Goal: Transaction & Acquisition: Book appointment/travel/reservation

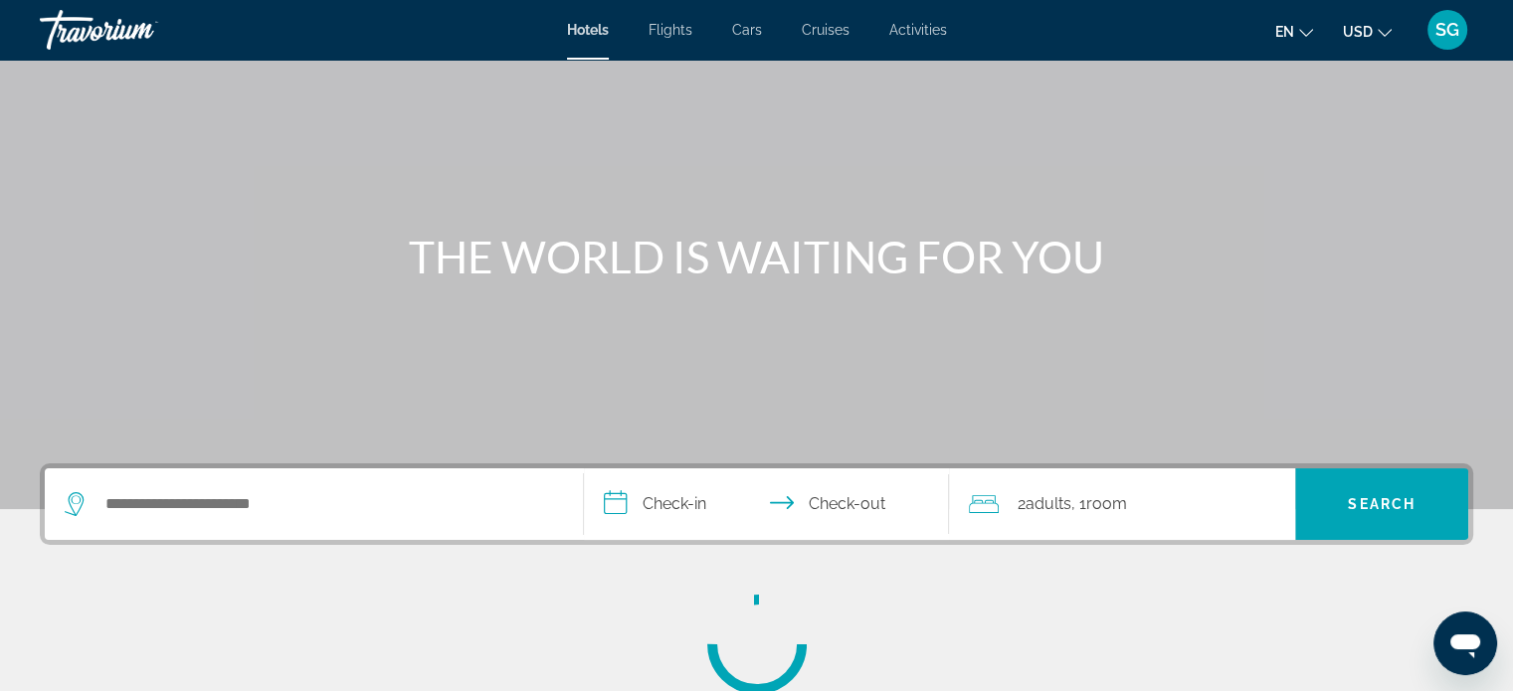
scroll to position [111, 0]
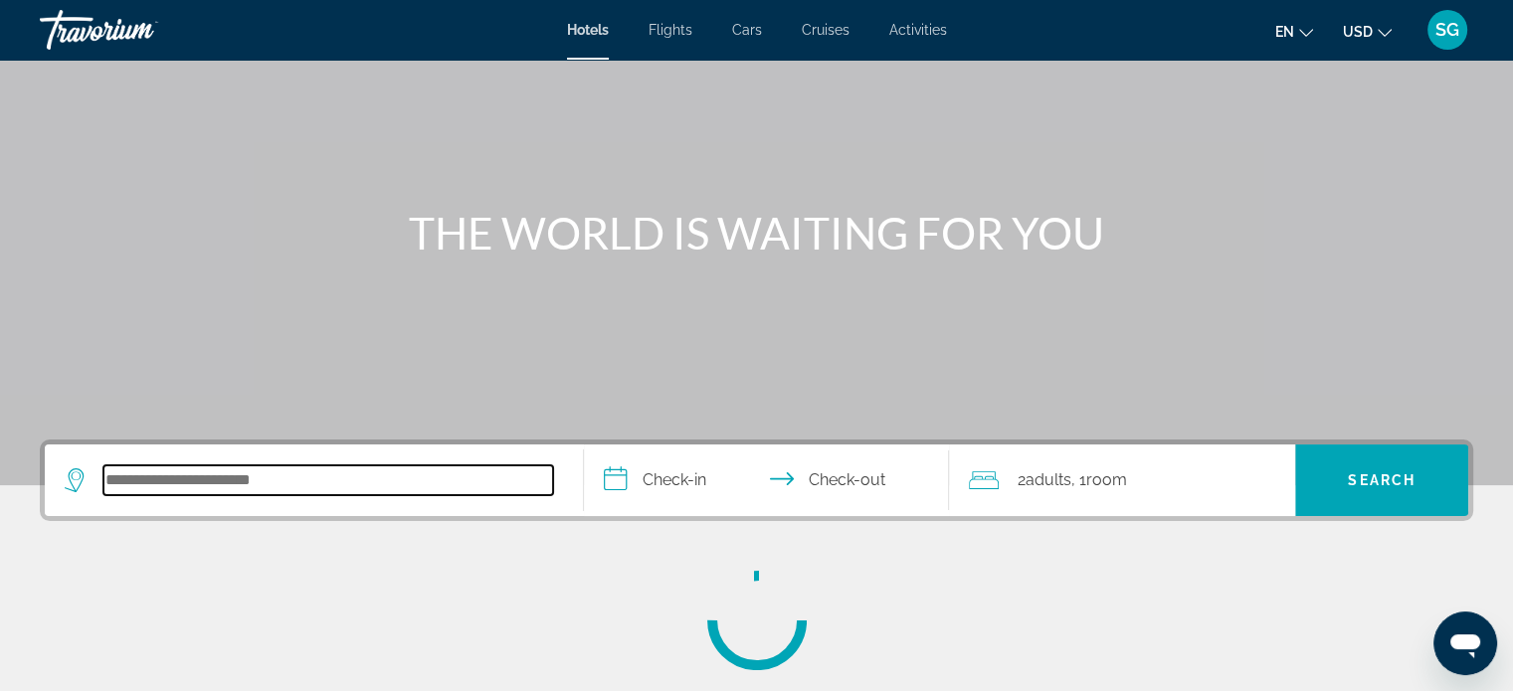
click at [237, 467] on input "Search hotel destination" at bounding box center [328, 480] width 450 height 30
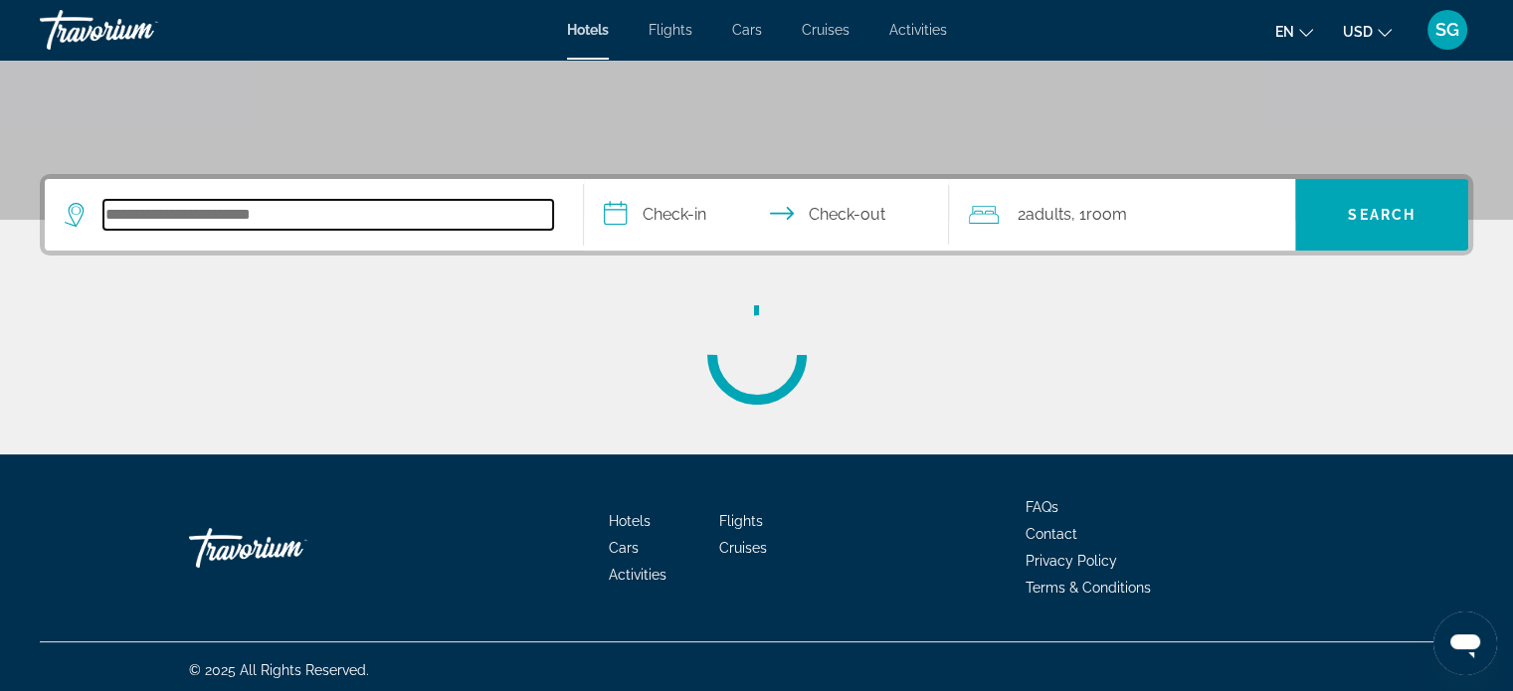
scroll to position [383, 0]
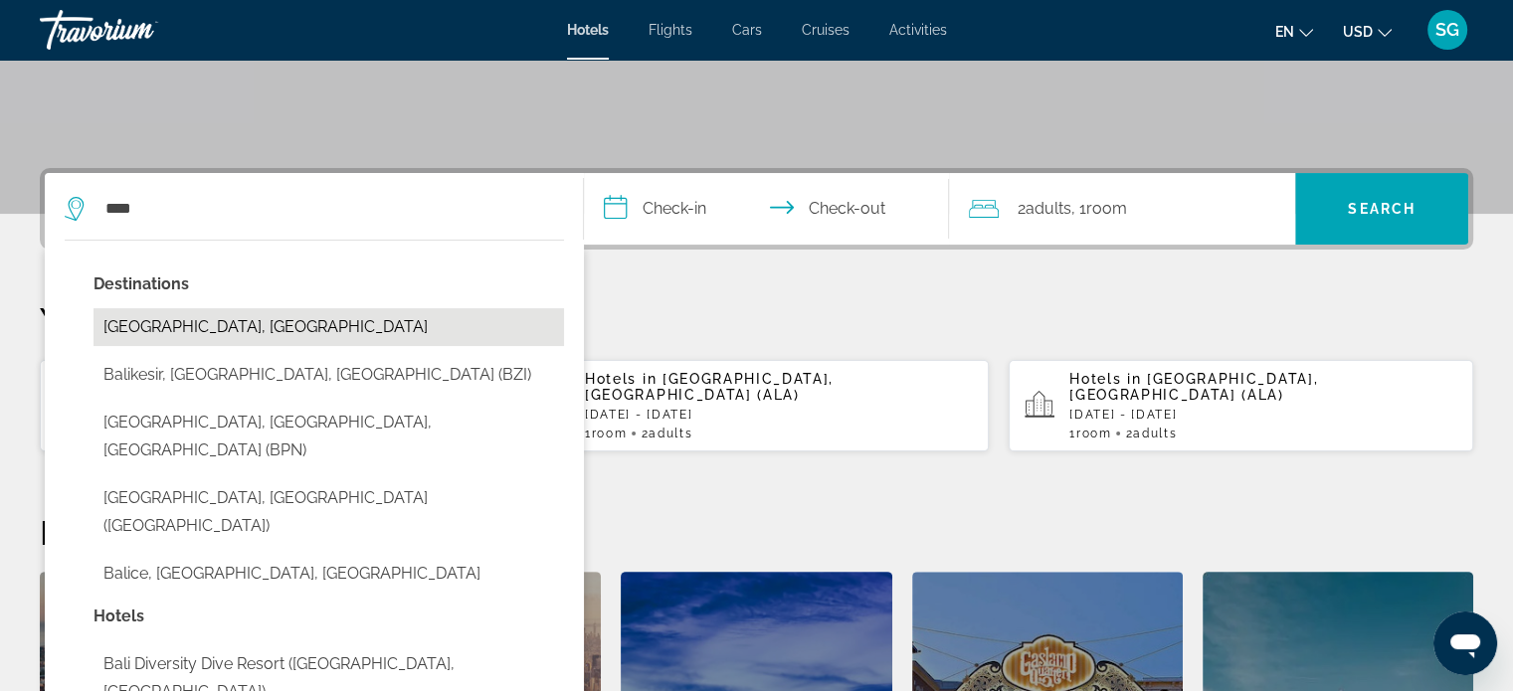
click at [362, 329] on button "[GEOGRAPHIC_DATA], [GEOGRAPHIC_DATA]" at bounding box center [328, 327] width 470 height 38
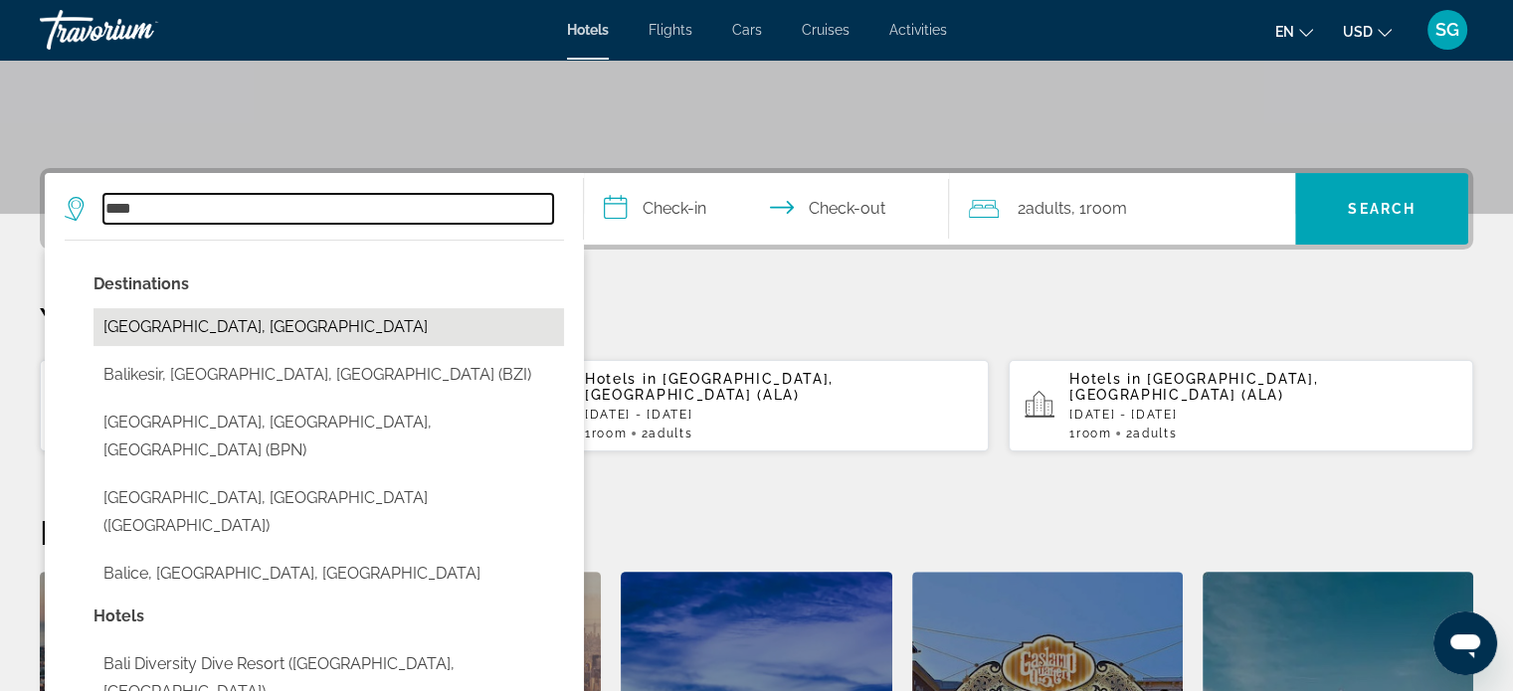
type input "**********"
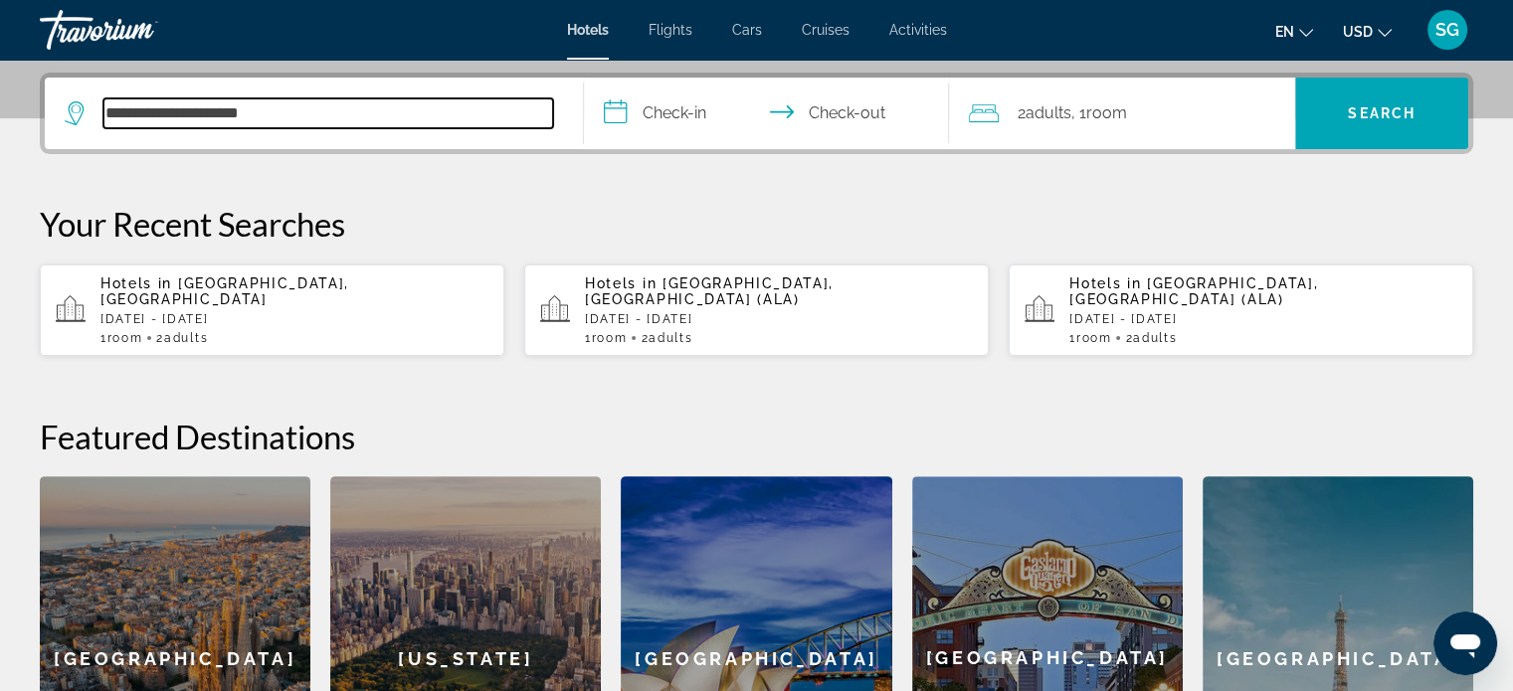
scroll to position [485, 0]
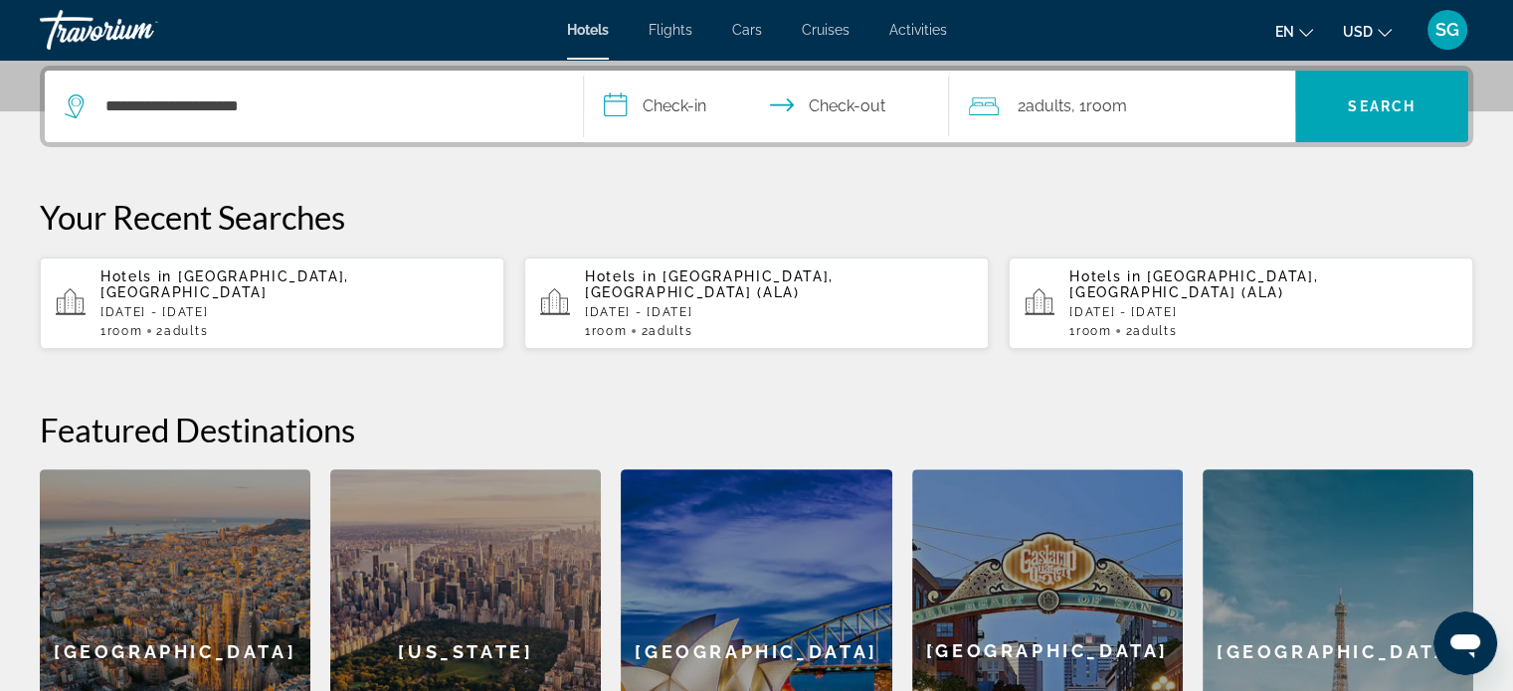
click at [672, 117] on input "**********" at bounding box center [771, 110] width 374 height 78
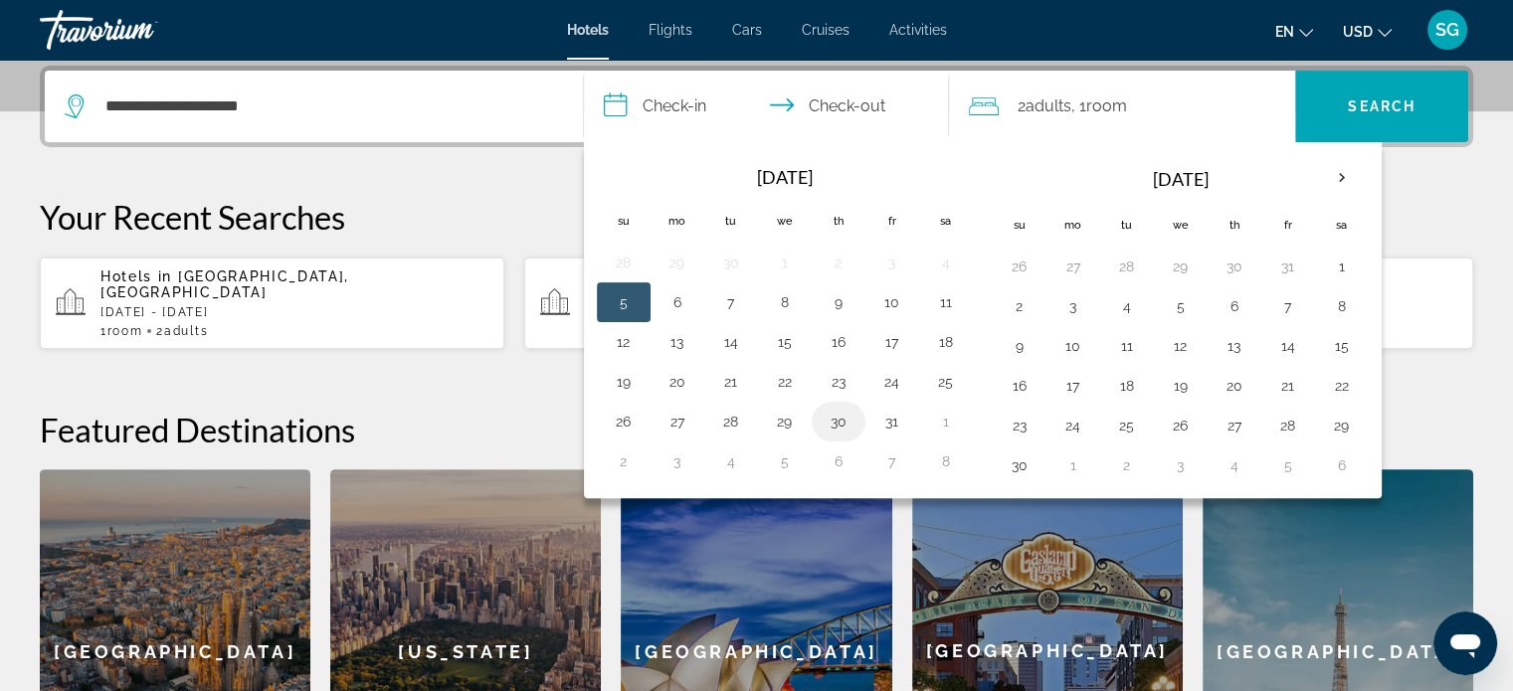
click at [839, 429] on button "30" at bounding box center [839, 422] width 32 height 28
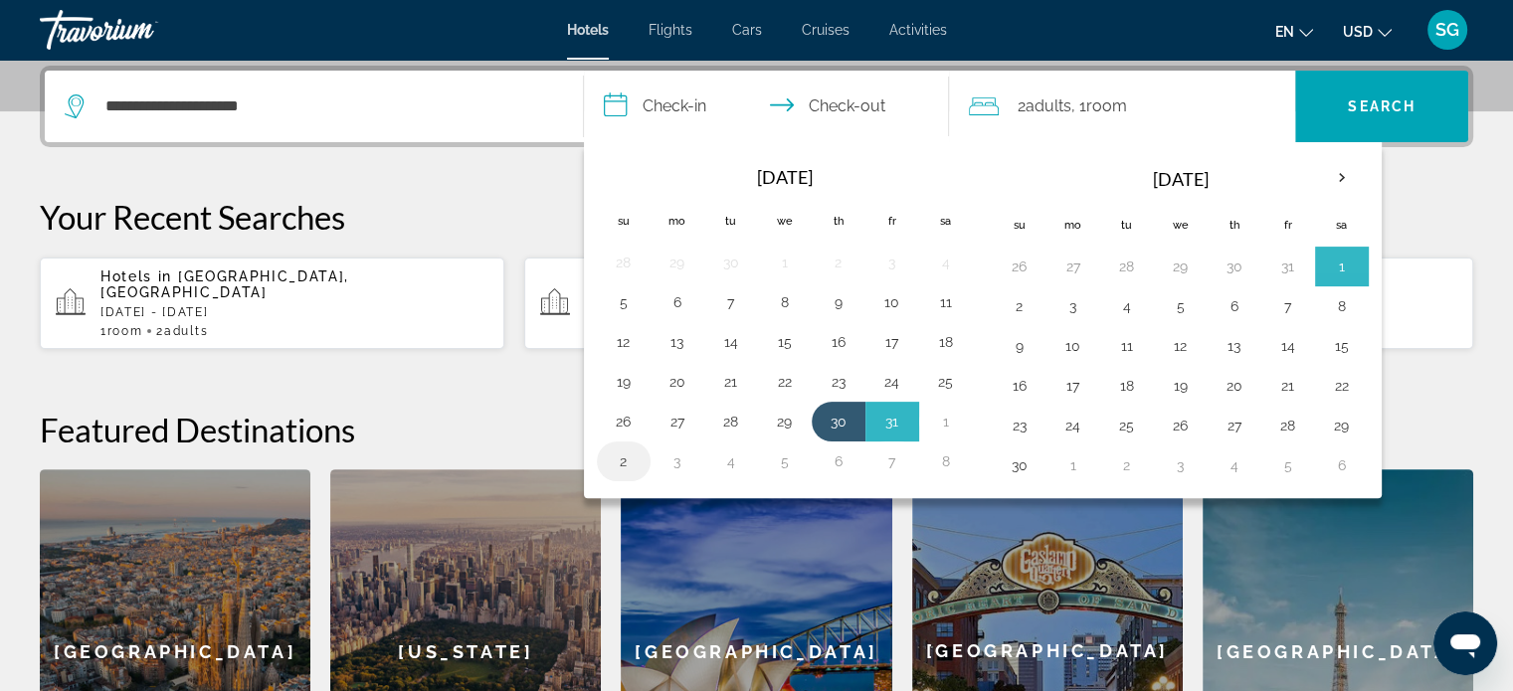
click at [613, 449] on button "2" at bounding box center [624, 462] width 32 height 28
type input "**********"
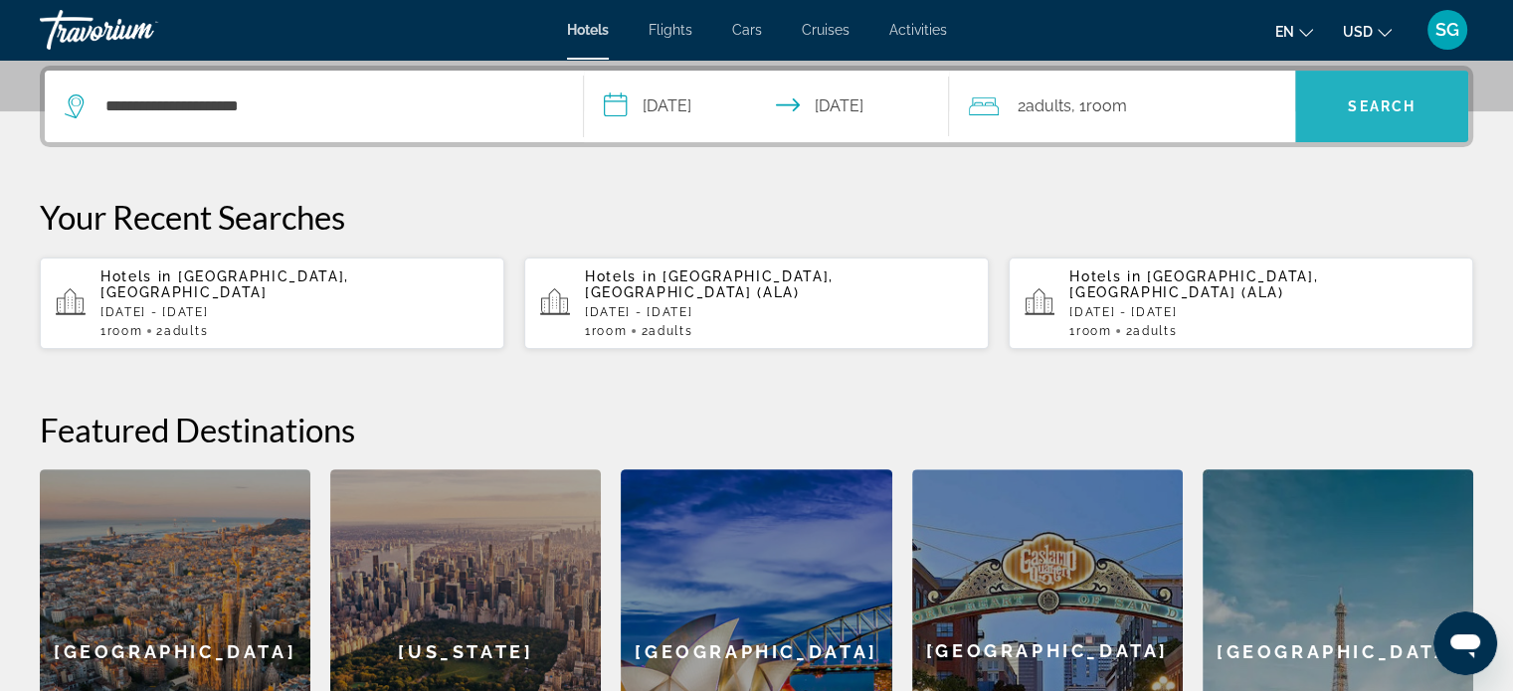
click at [1373, 121] on span "Search" at bounding box center [1381, 107] width 173 height 48
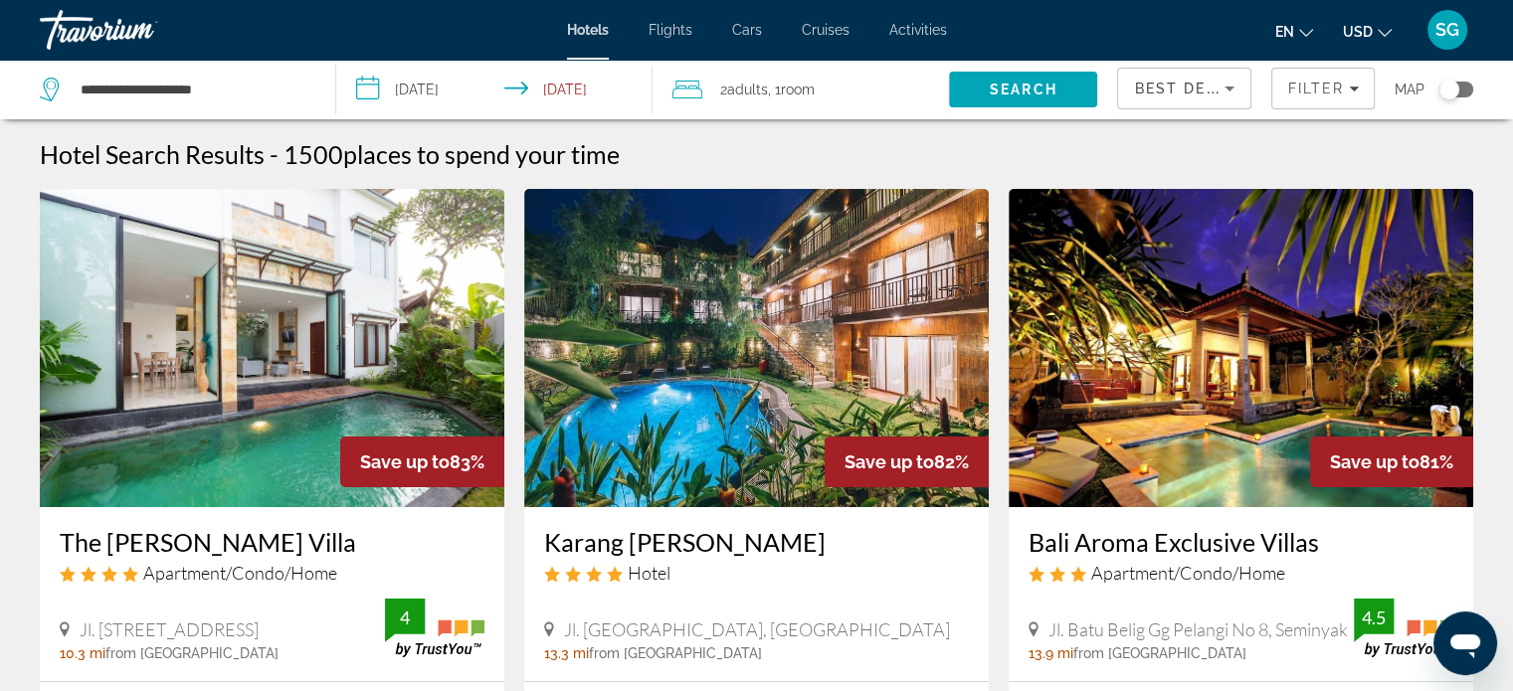
click at [736, 91] on span "Adults" at bounding box center [747, 90] width 41 height 16
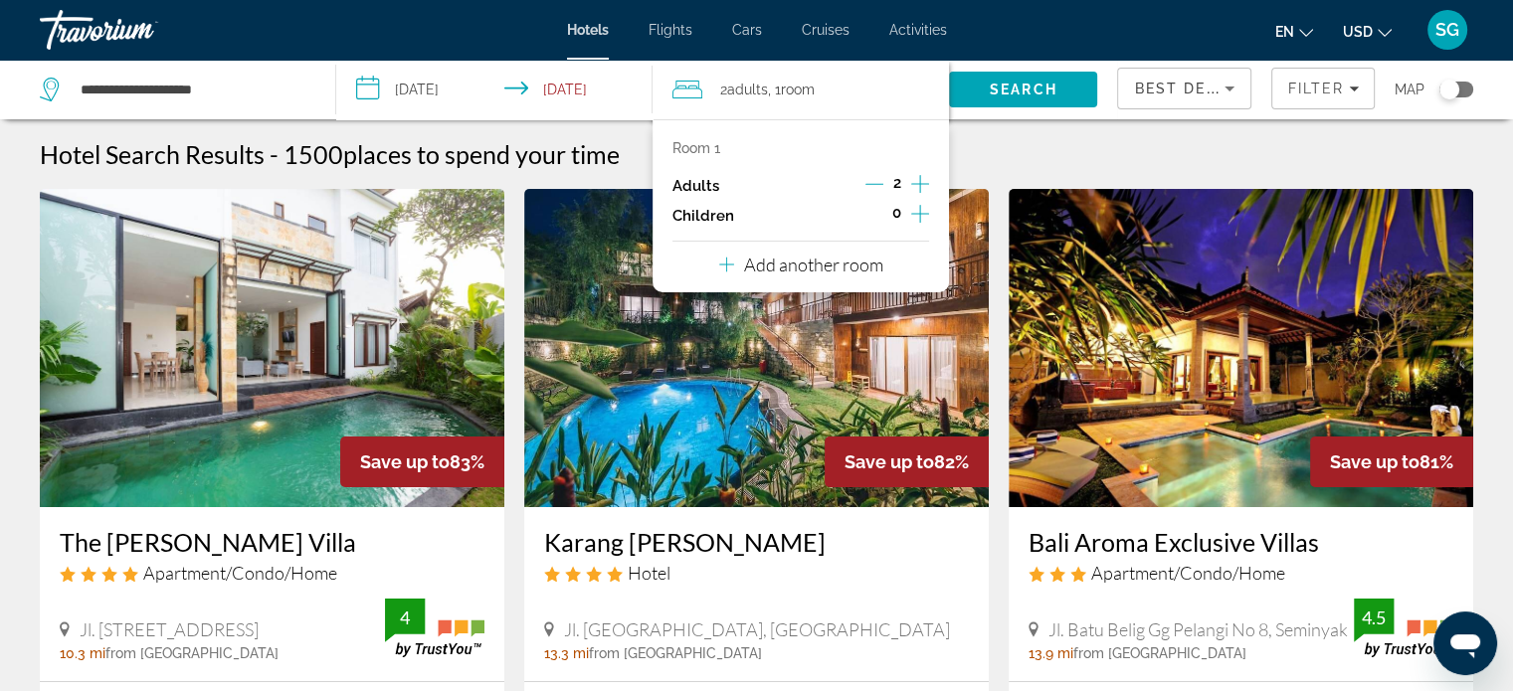
click at [696, 151] on p "Room 1" at bounding box center [696, 148] width 48 height 16
click at [733, 258] on div "Add another room" at bounding box center [801, 265] width 164 height 24
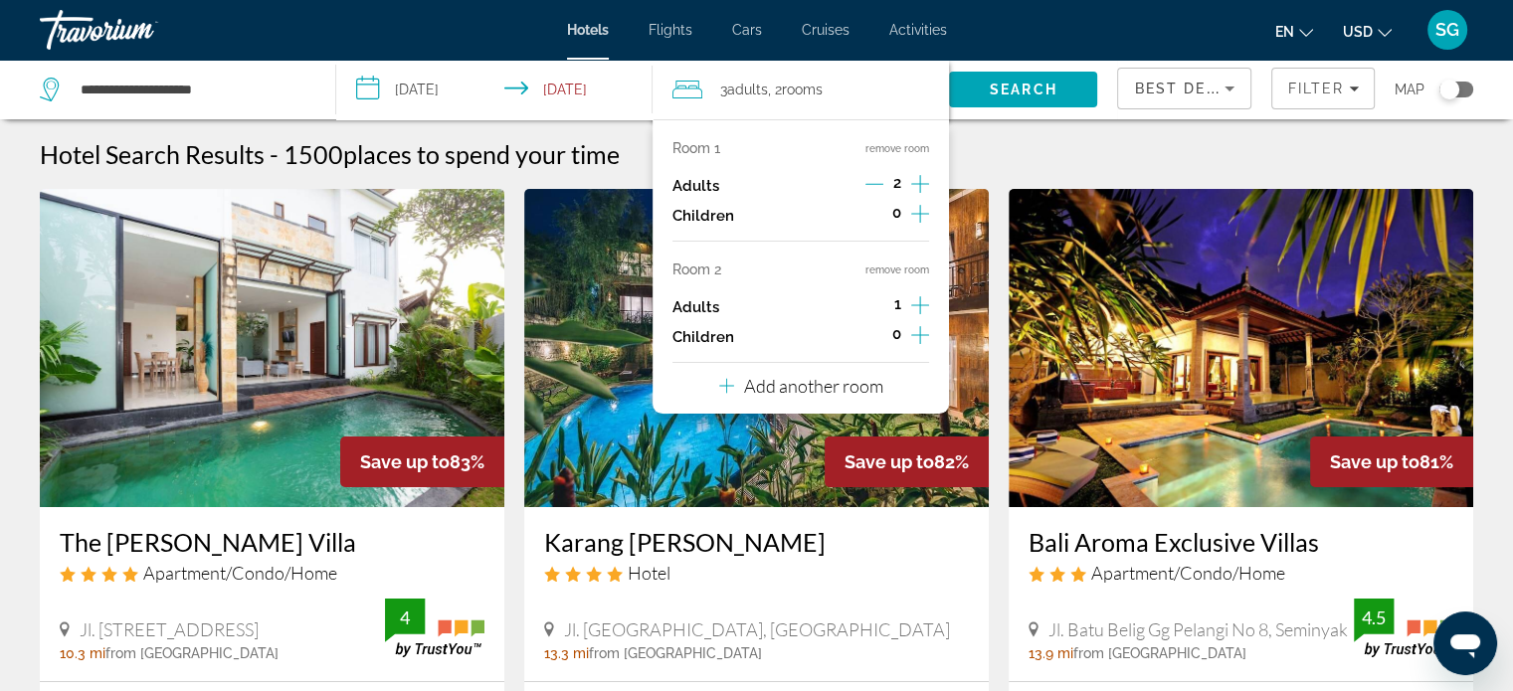
click at [927, 295] on icon "Increment adults" at bounding box center [920, 305] width 18 height 24
click at [852, 381] on p "Add another room" at bounding box center [813, 386] width 139 height 22
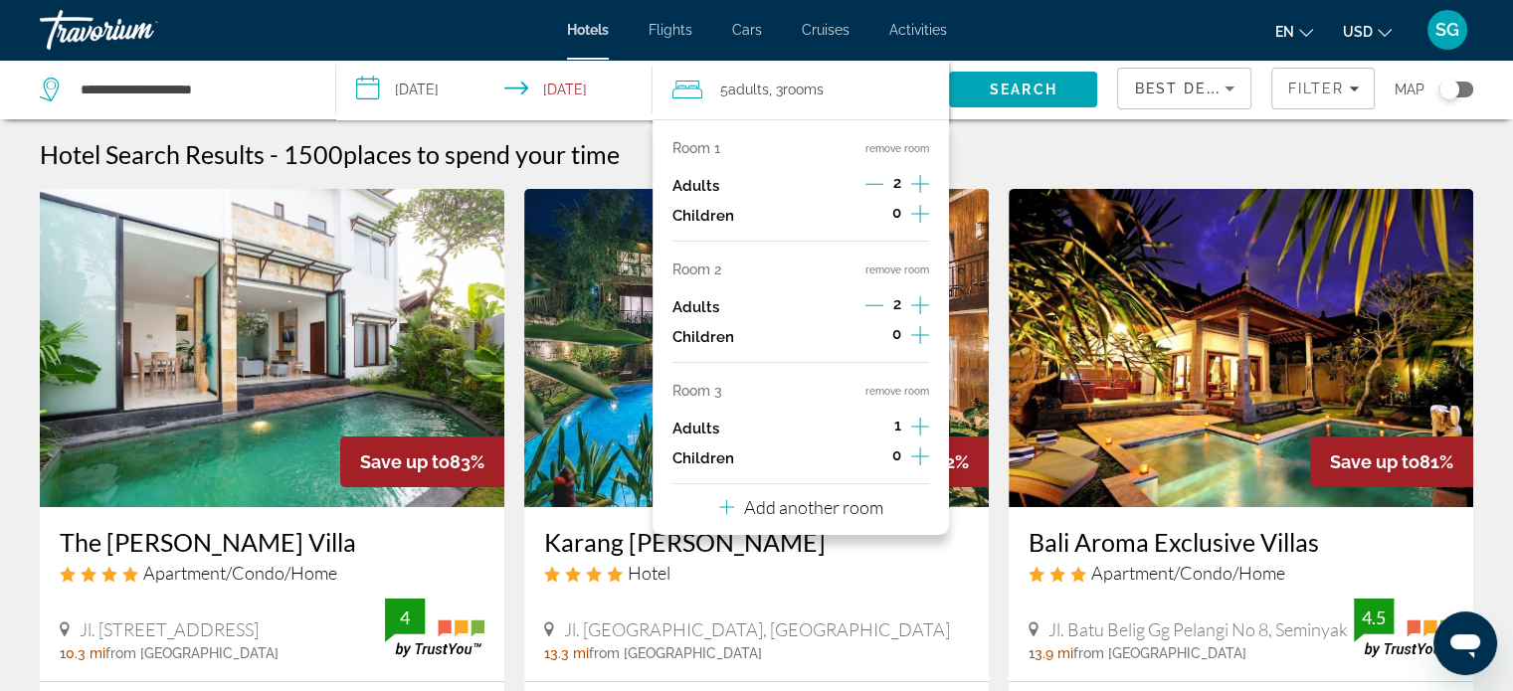
click at [913, 429] on icon "Increment adults" at bounding box center [920, 427] width 18 height 24
click at [923, 425] on icon "Increment adults" at bounding box center [920, 427] width 18 height 24
click at [878, 427] on icon "Decrement adults" at bounding box center [874, 427] width 18 height 18
click at [857, 551] on h3 "Karang [PERSON_NAME]" at bounding box center [756, 542] width 425 height 30
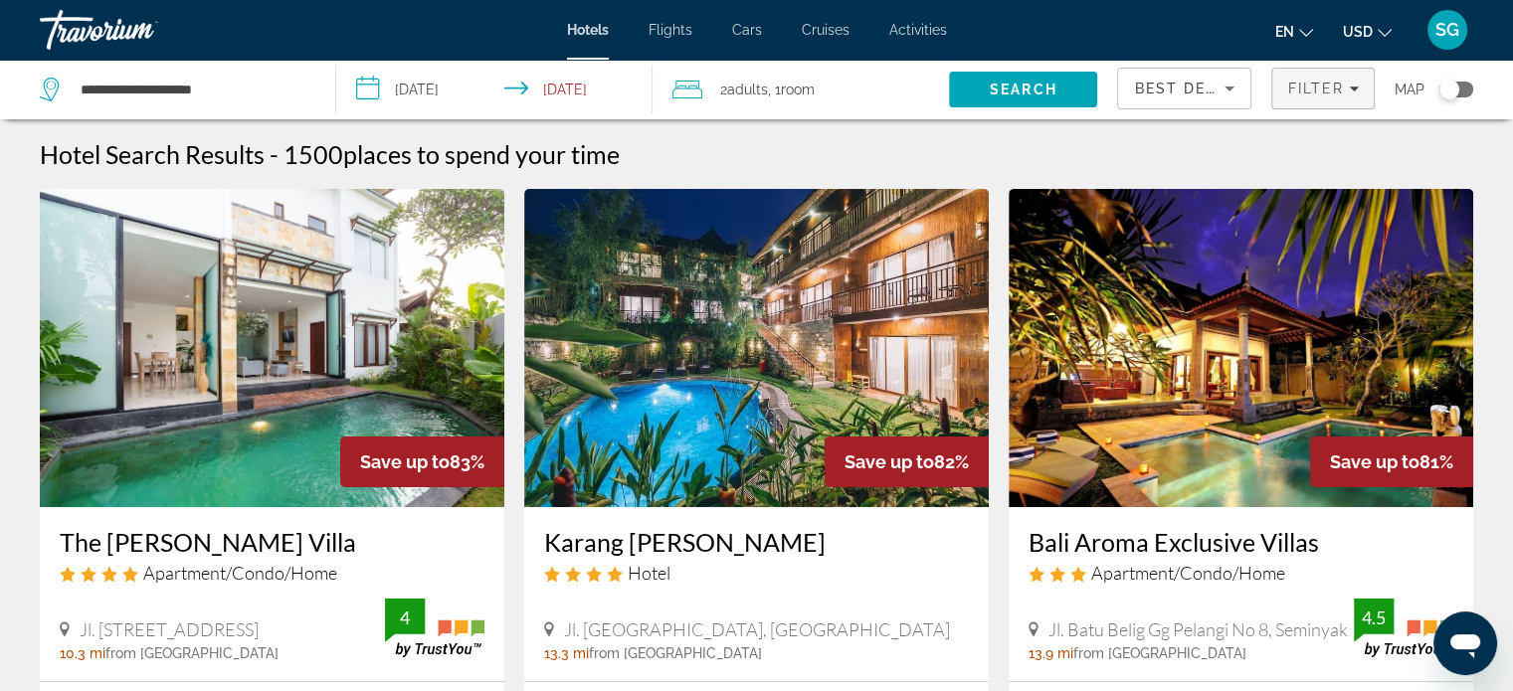
drag, startPoint x: 1320, startPoint y: 91, endPoint x: 1357, endPoint y: 87, distance: 37.0
click at [1357, 87] on icon "Filters" at bounding box center [1354, 89] width 10 height 10
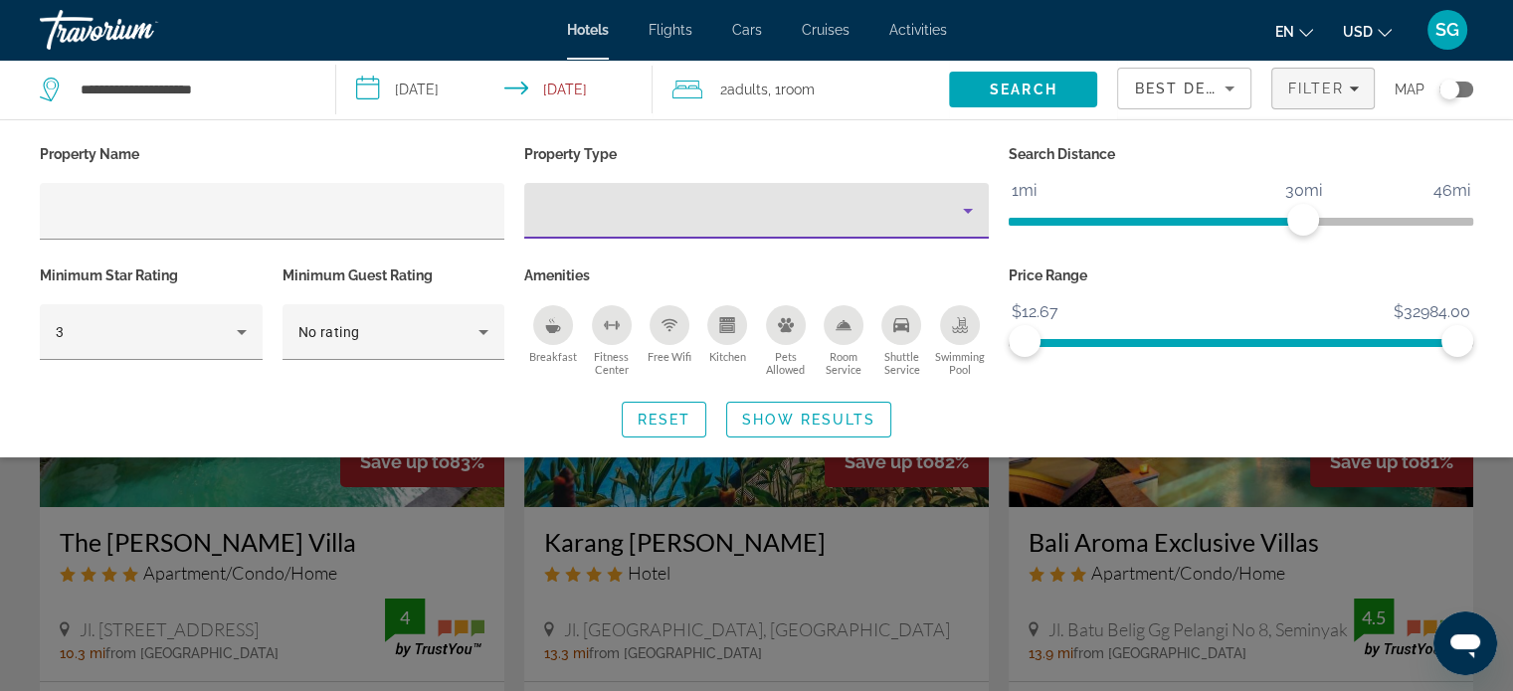
drag, startPoint x: 951, startPoint y: 222, endPoint x: 974, endPoint y: 213, distance: 24.6
click at [974, 213] on icon "Property type" at bounding box center [968, 211] width 24 height 24
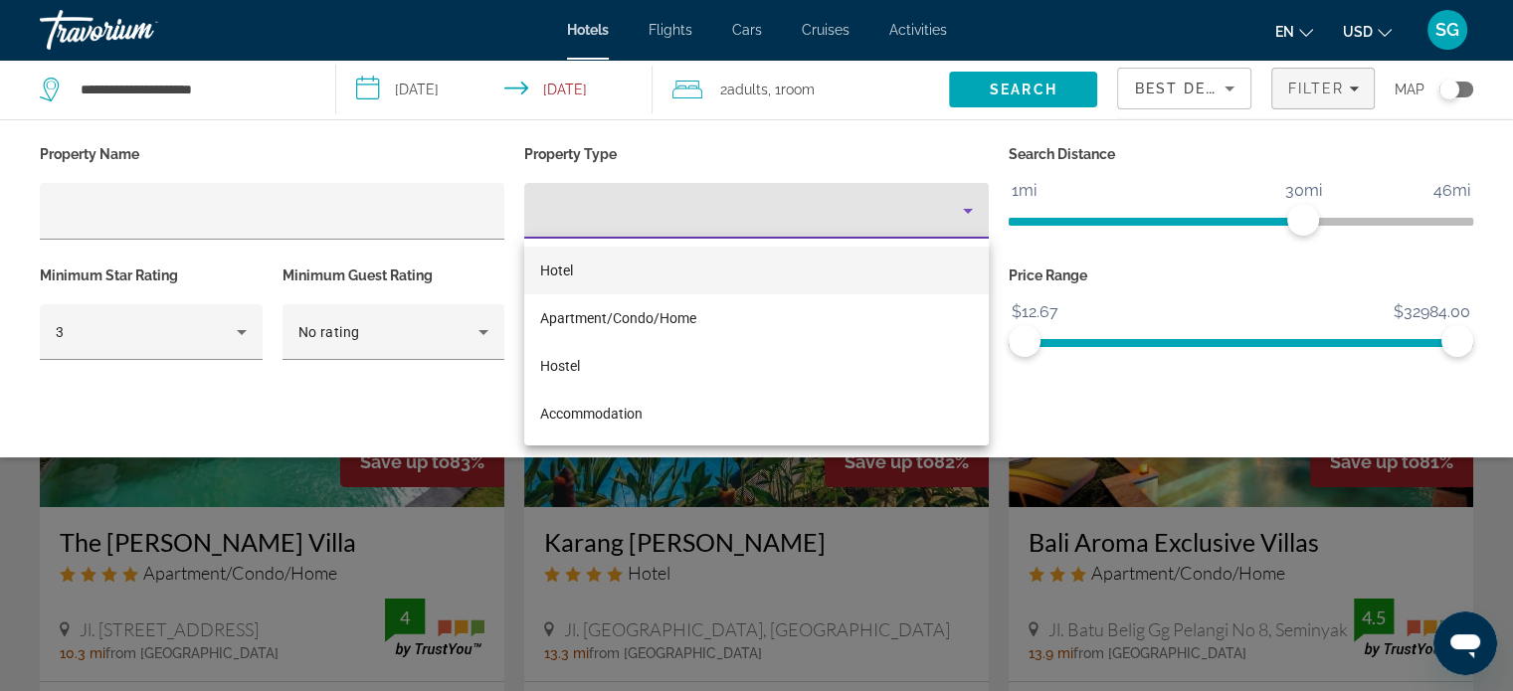
click at [974, 213] on div at bounding box center [756, 345] width 1513 height 691
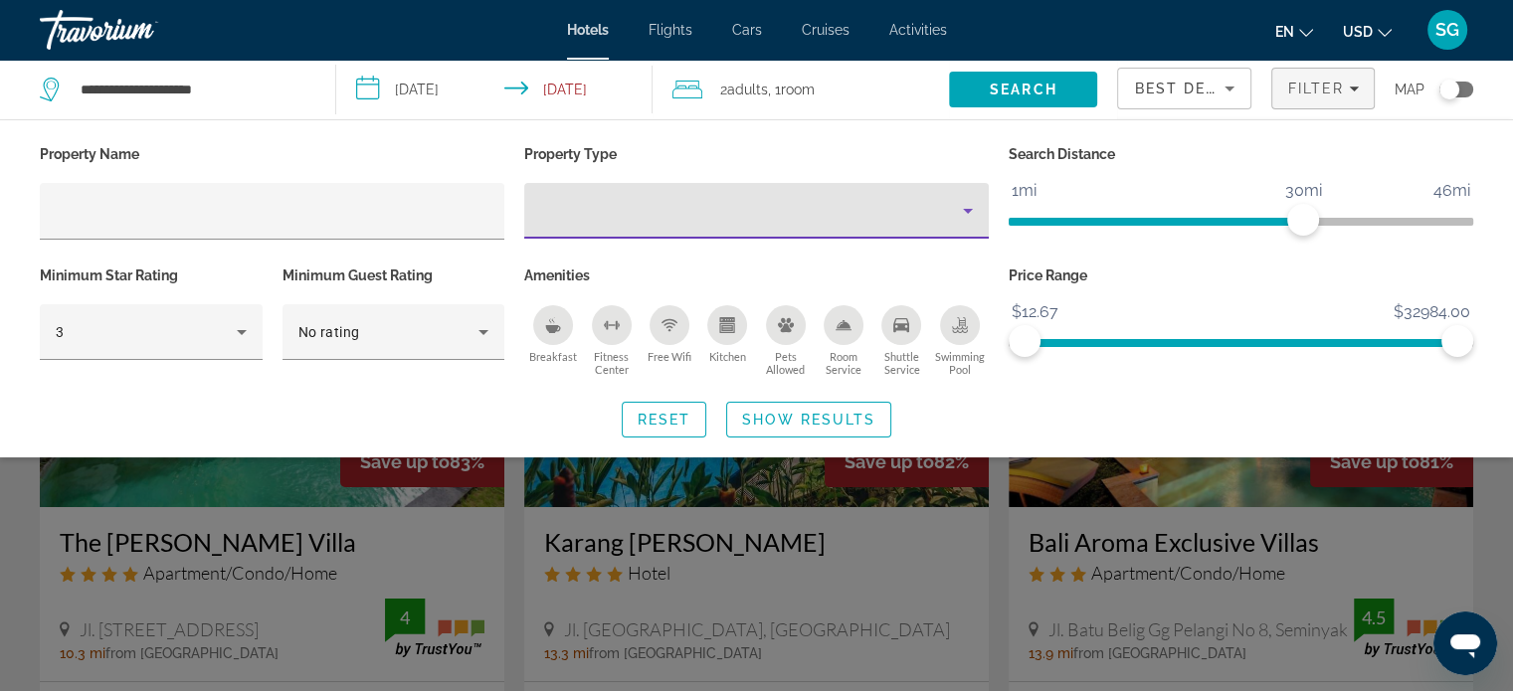
click at [977, 208] on icon "Property type" at bounding box center [968, 211] width 24 height 24
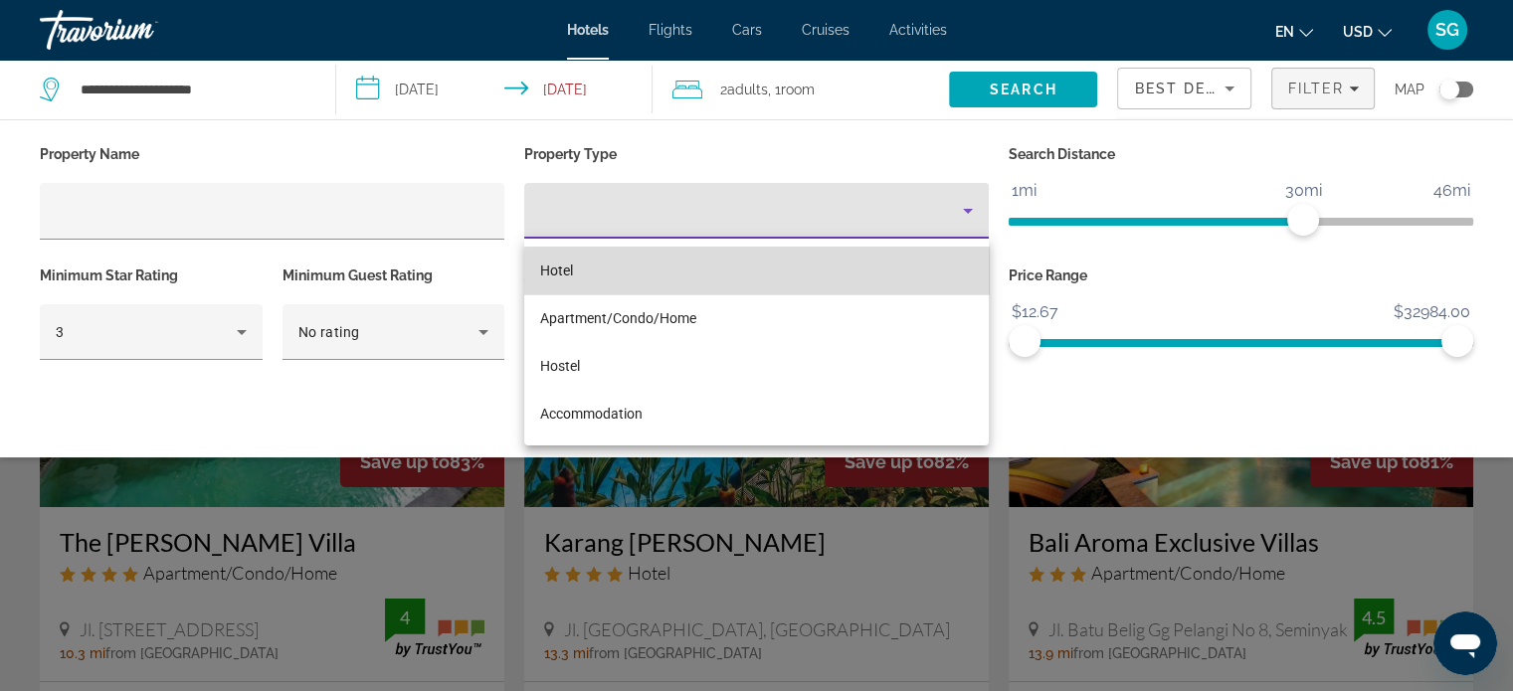
click at [791, 279] on mat-option "Hotel" at bounding box center [756, 271] width 465 height 48
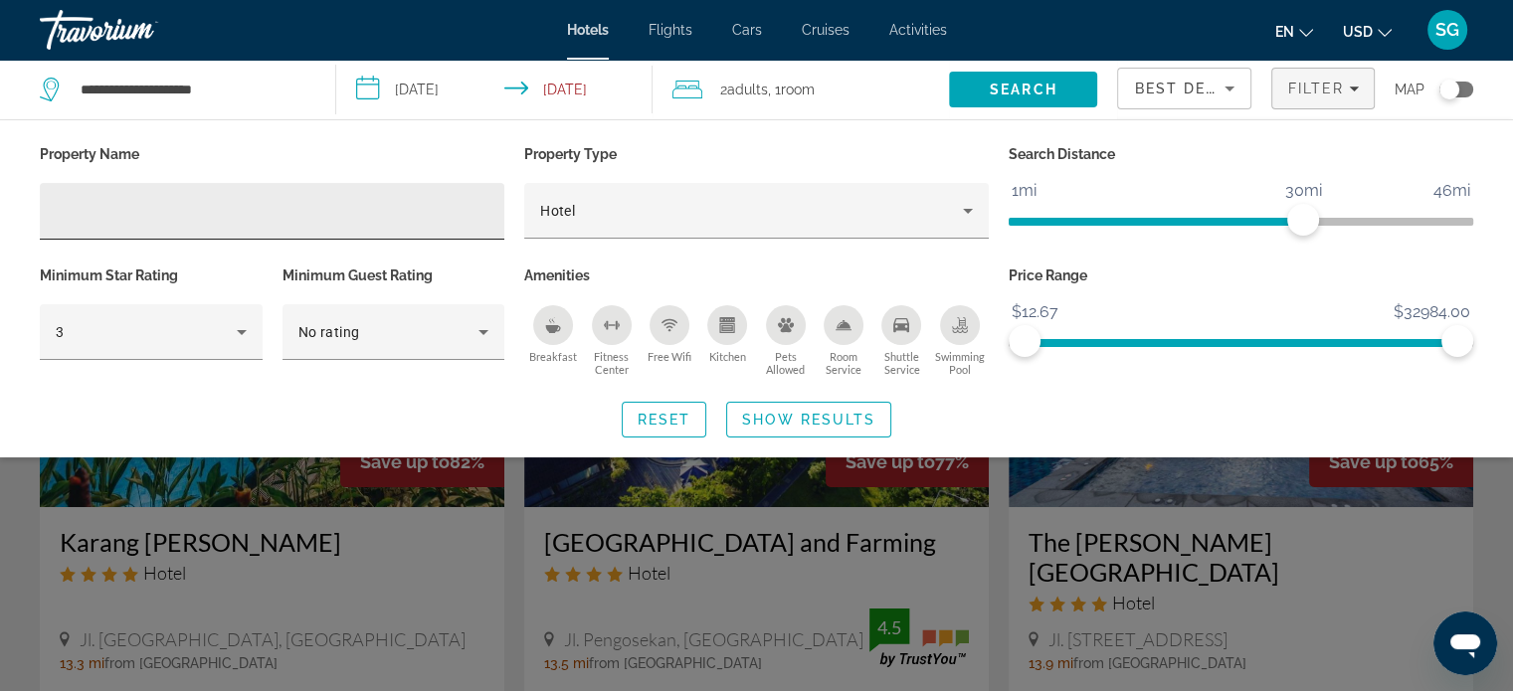
click at [502, 193] on div "Hotel Filters" at bounding box center [272, 211] width 465 height 57
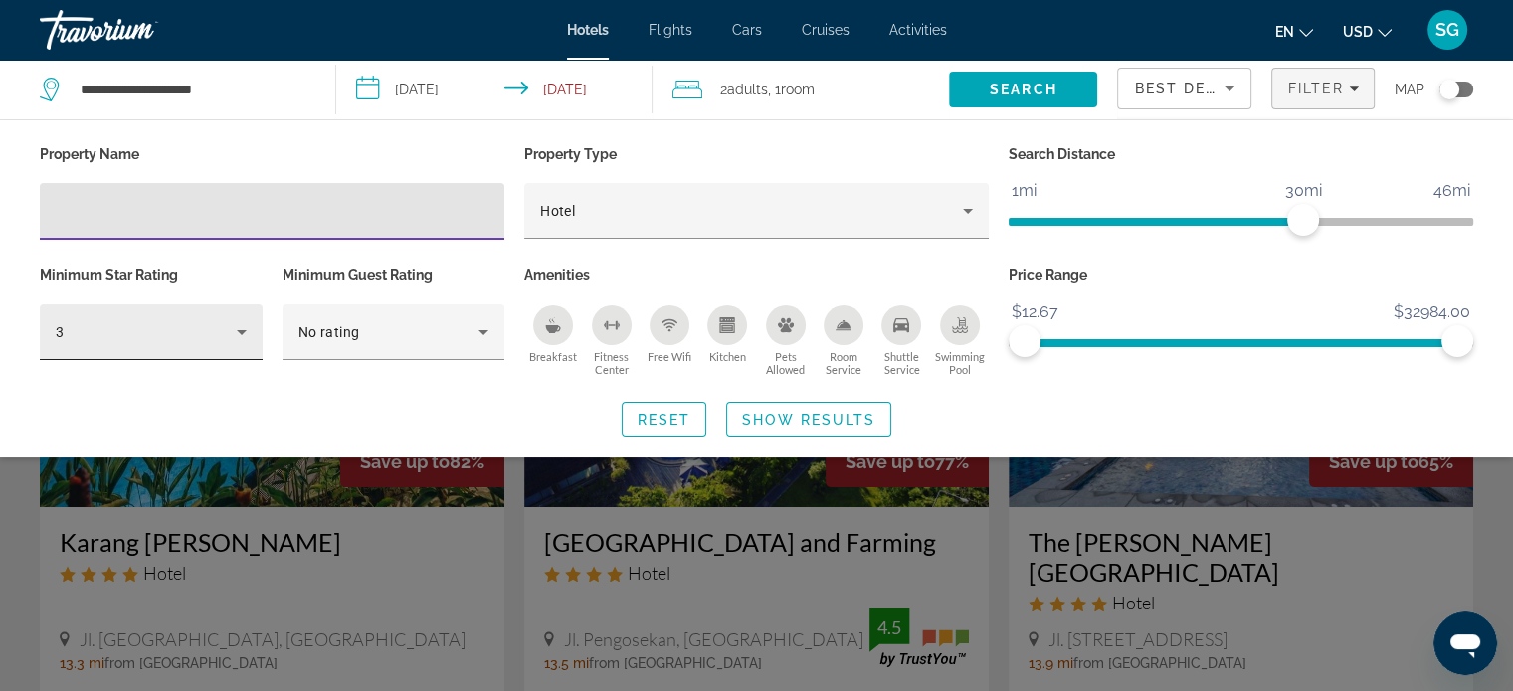
click at [243, 335] on icon "Hotel Filters" at bounding box center [242, 332] width 24 height 24
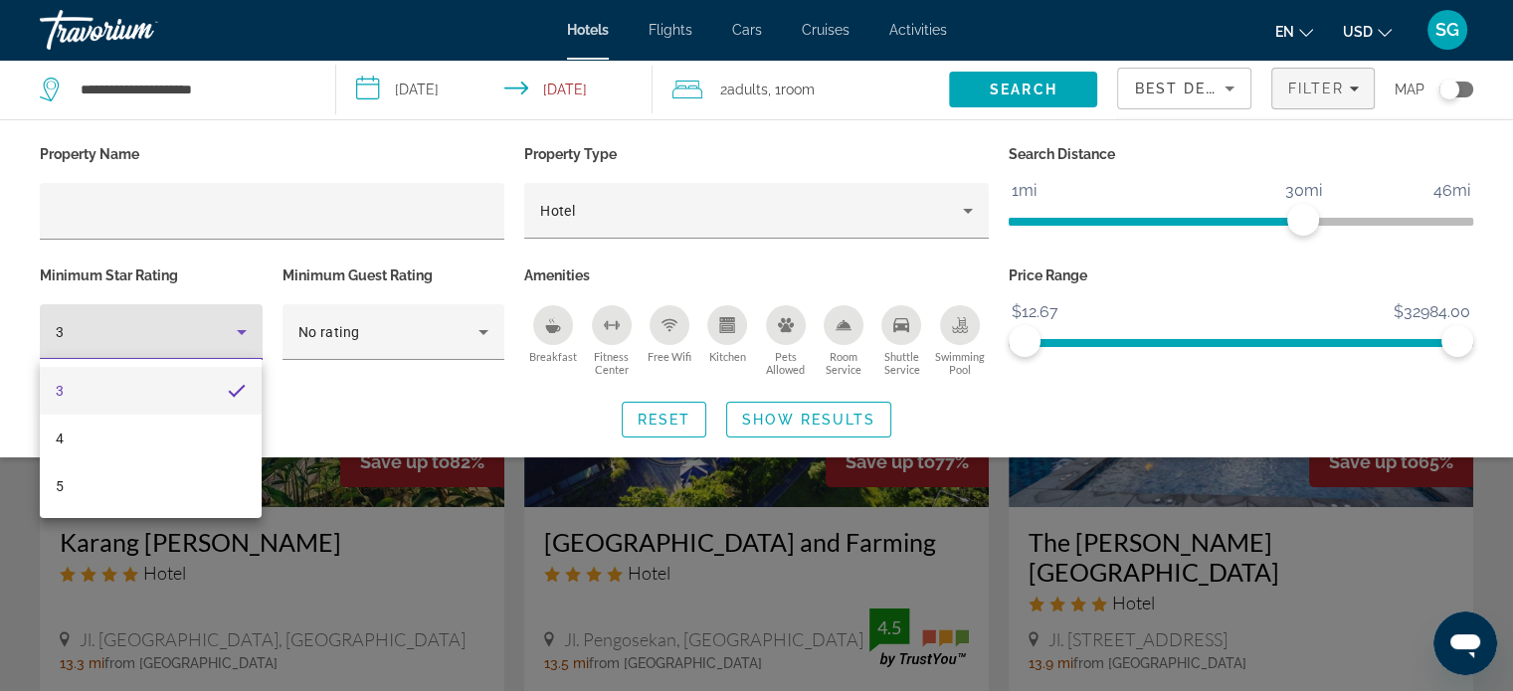
click at [243, 335] on div at bounding box center [756, 345] width 1513 height 691
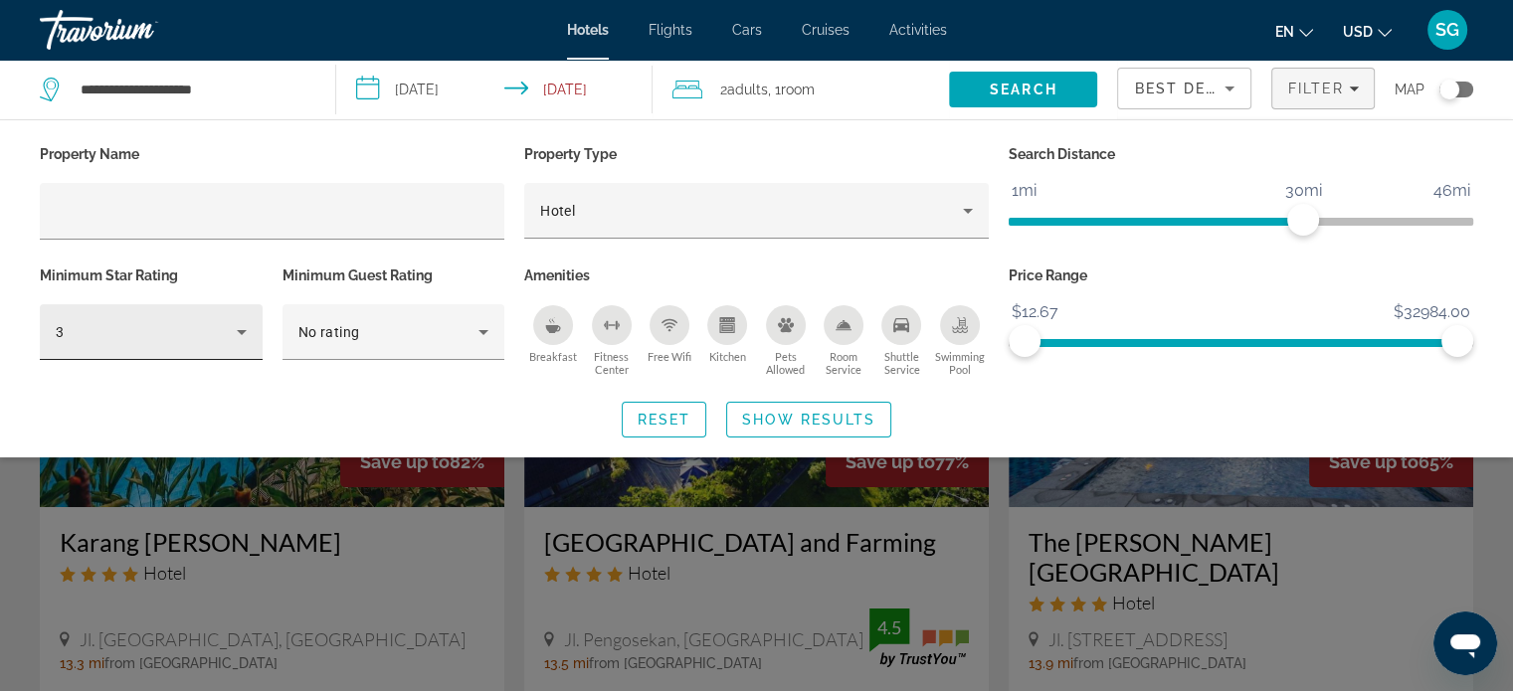
click at [246, 344] on div "3" at bounding box center [151, 332] width 191 height 56
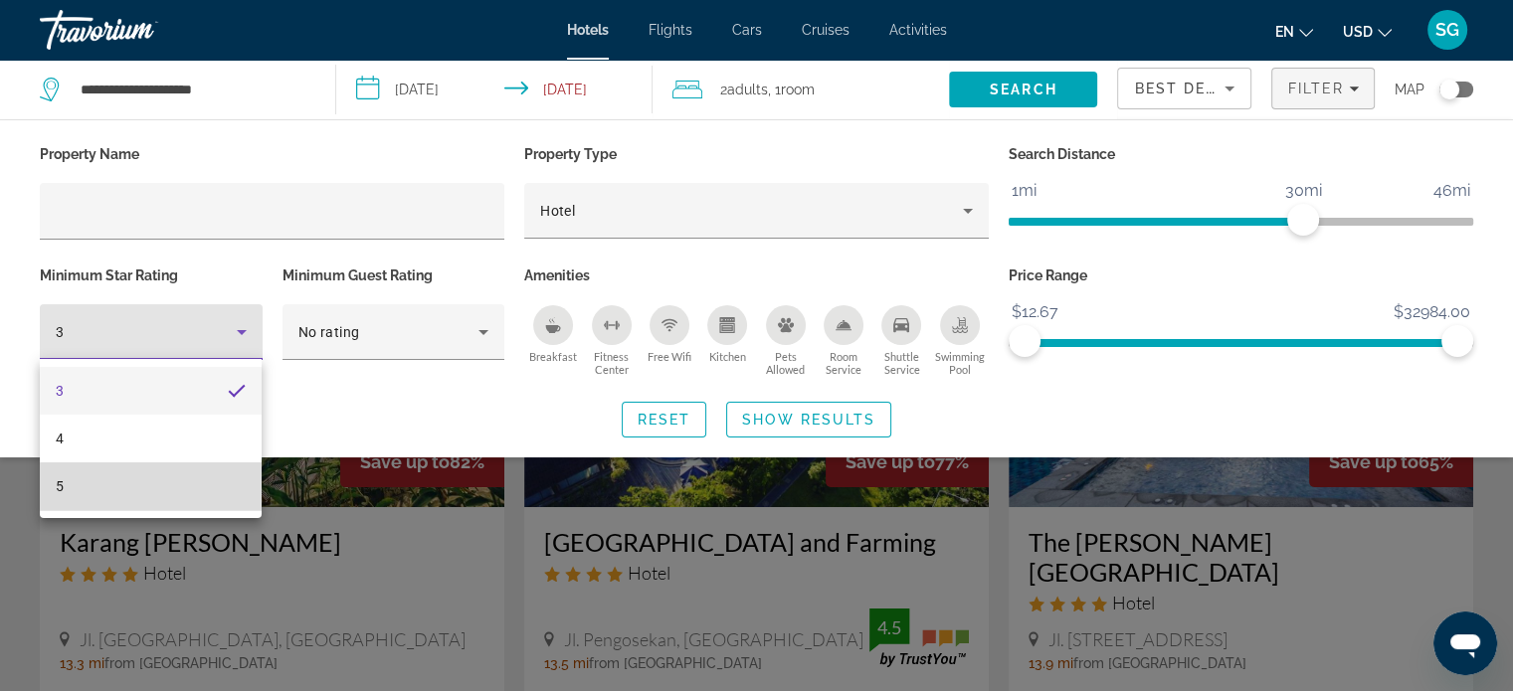
click at [140, 476] on mat-option "5" at bounding box center [151, 487] width 222 height 48
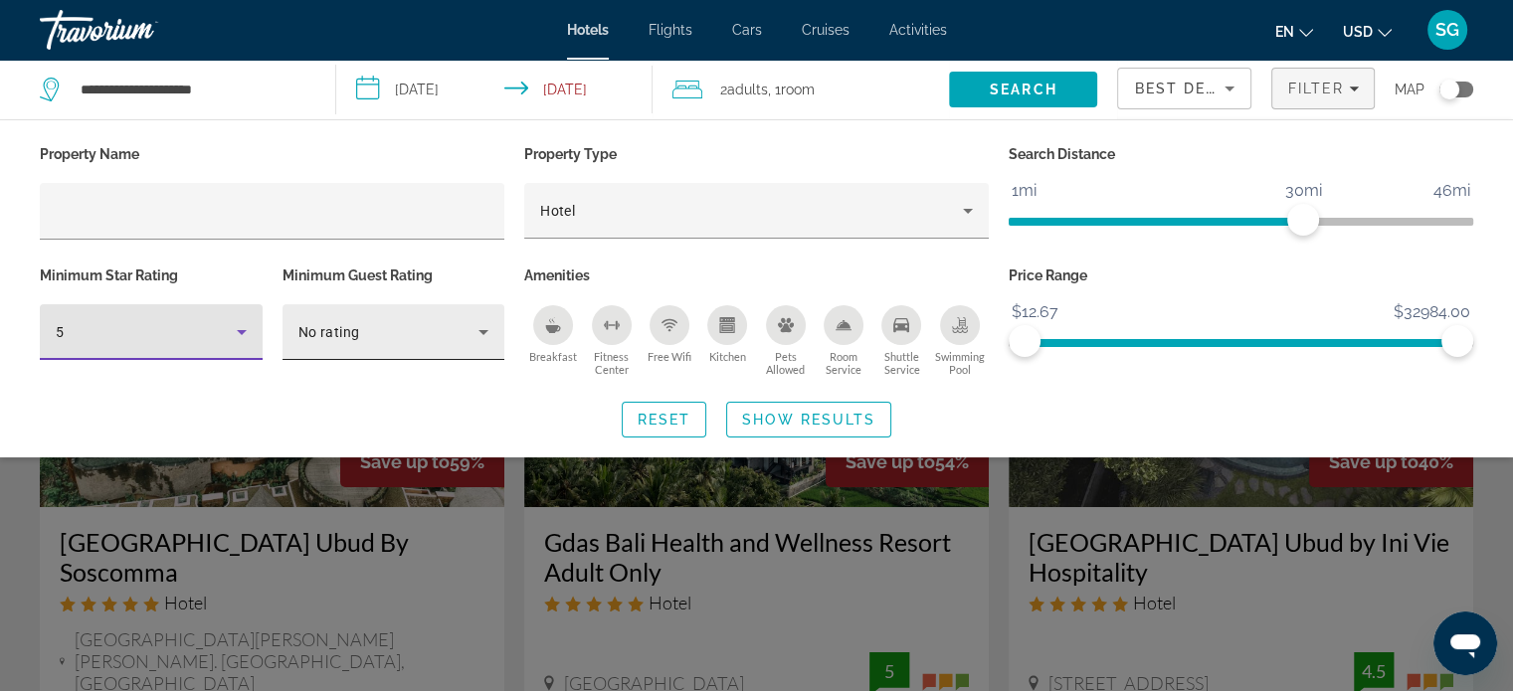
click at [473, 334] on icon "Hotel Filters" at bounding box center [483, 332] width 24 height 24
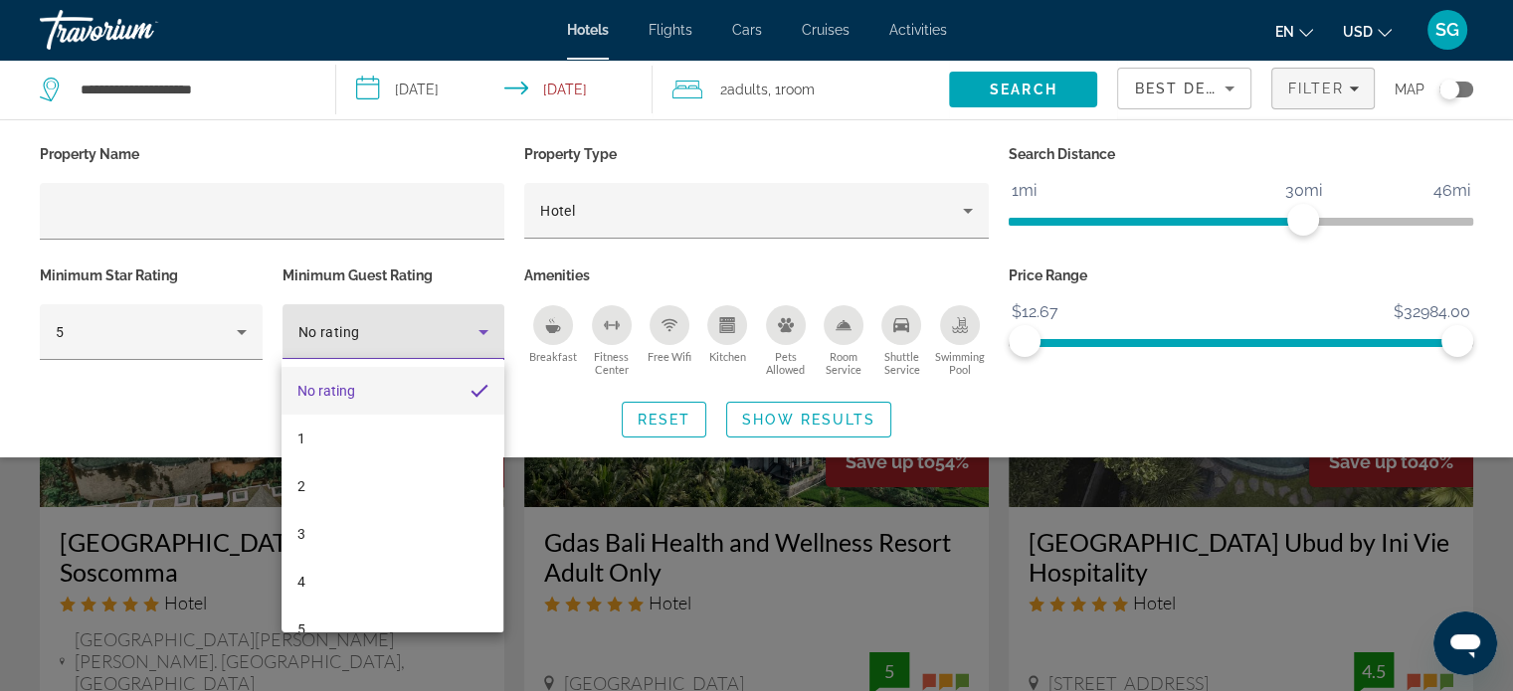
click at [473, 334] on div at bounding box center [756, 345] width 1513 height 691
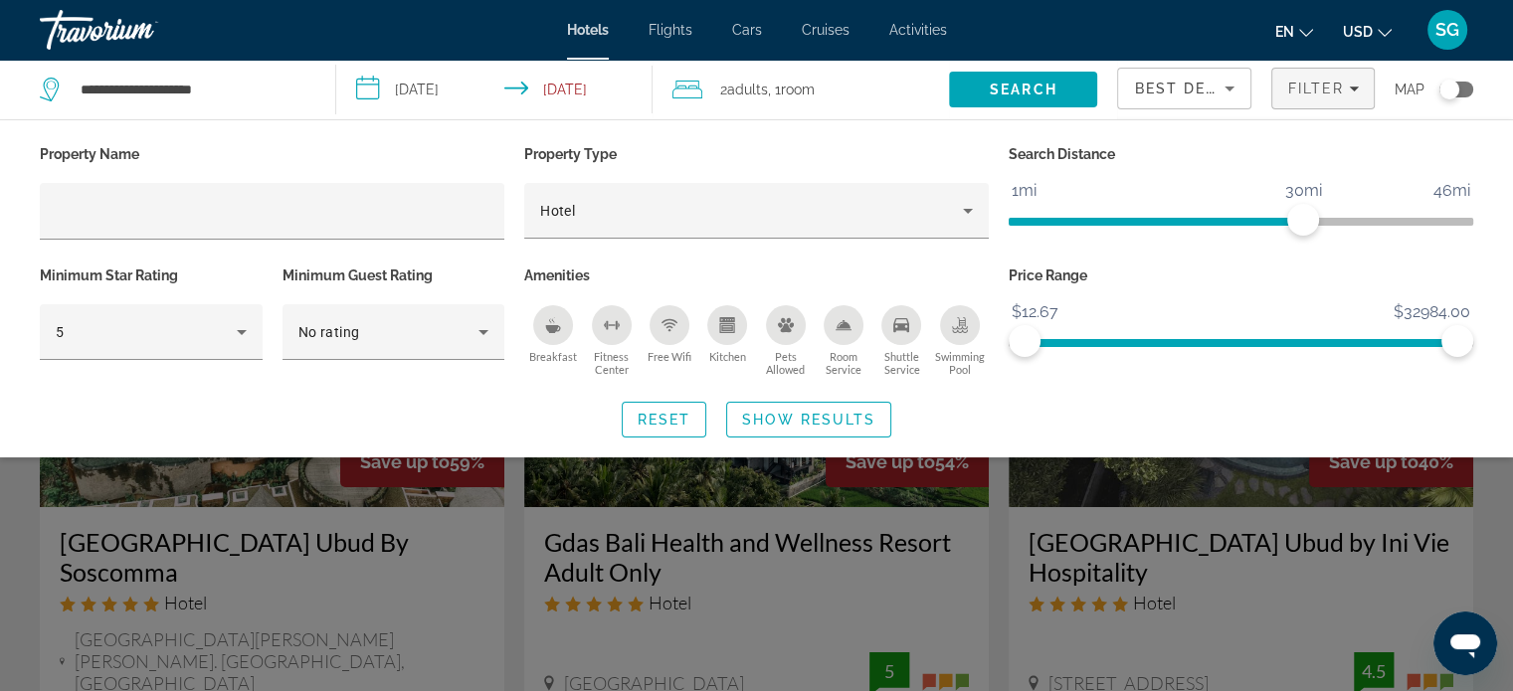
click at [555, 341] on div "Breakfast" at bounding box center [553, 325] width 40 height 40
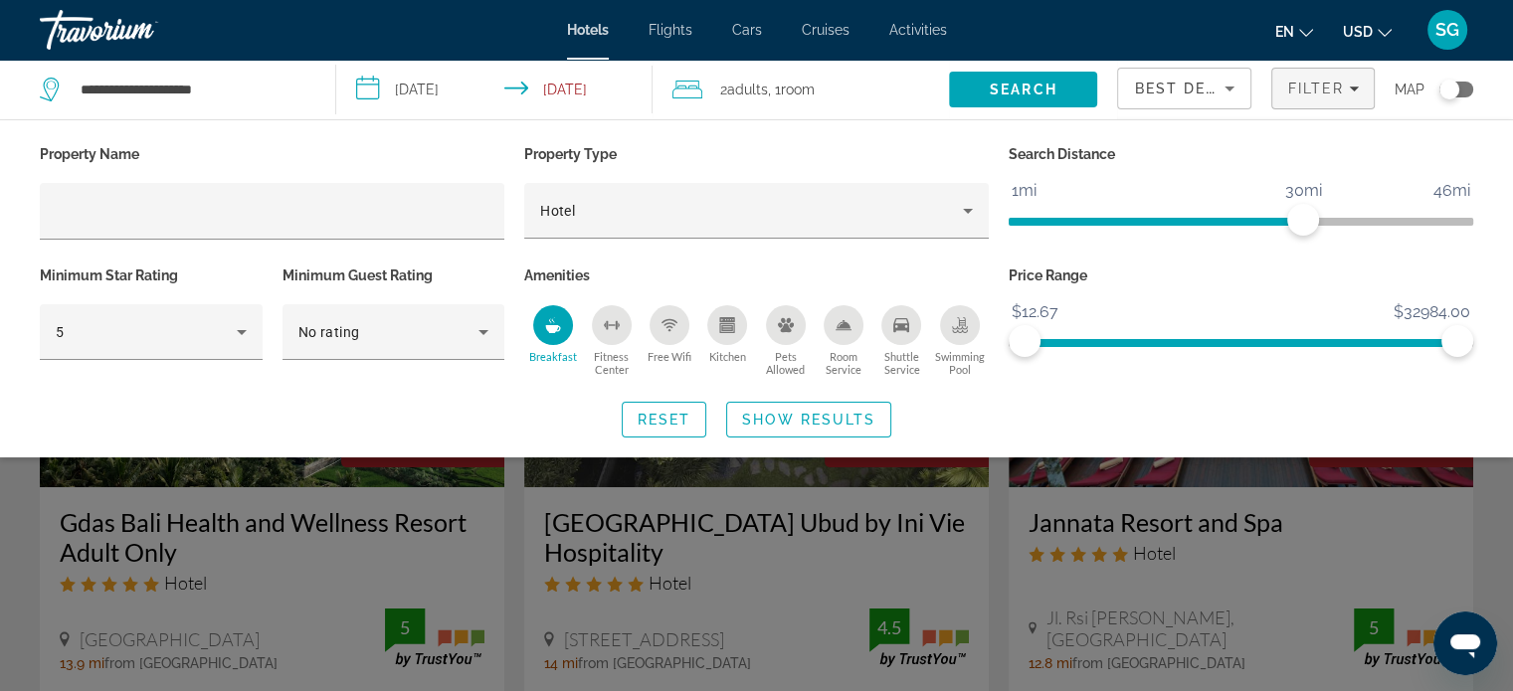
scroll to position [26, 0]
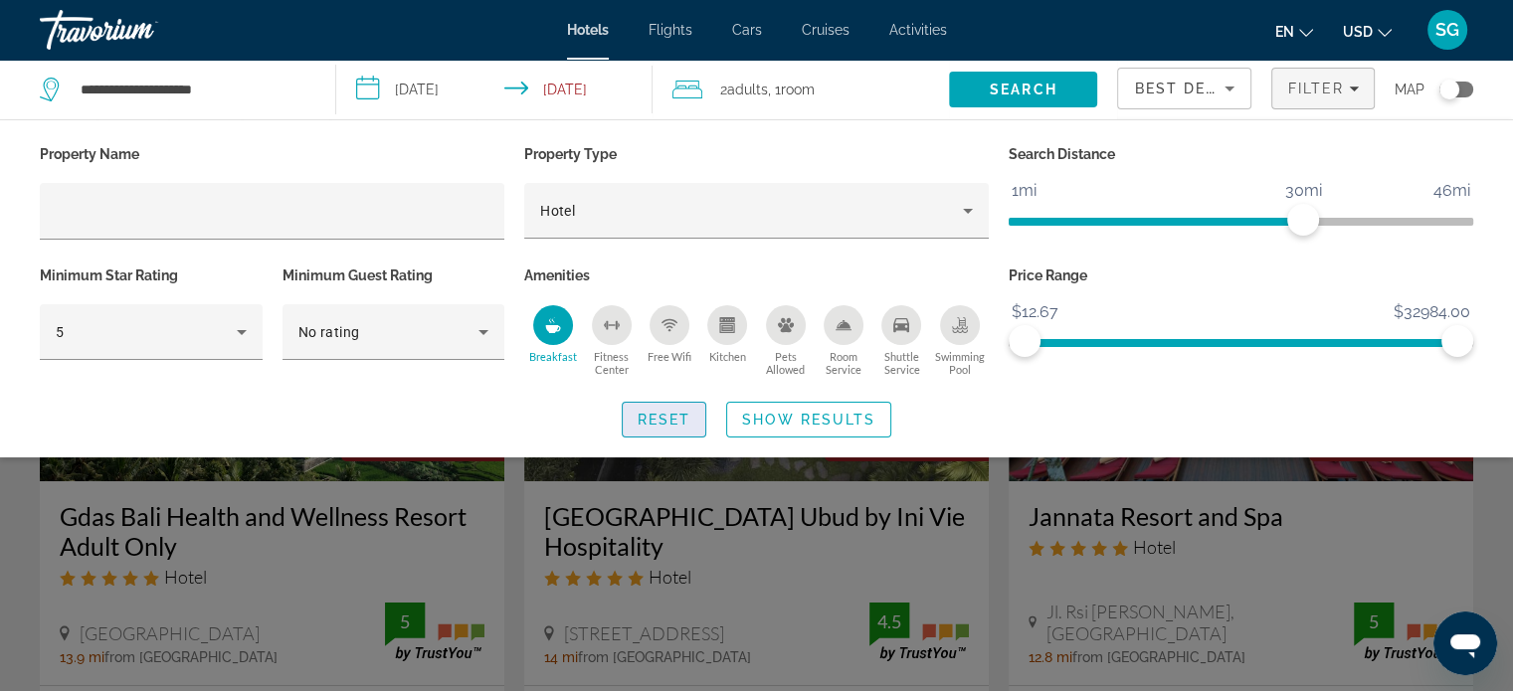
click at [656, 412] on span "Reset" at bounding box center [665, 420] width 54 height 16
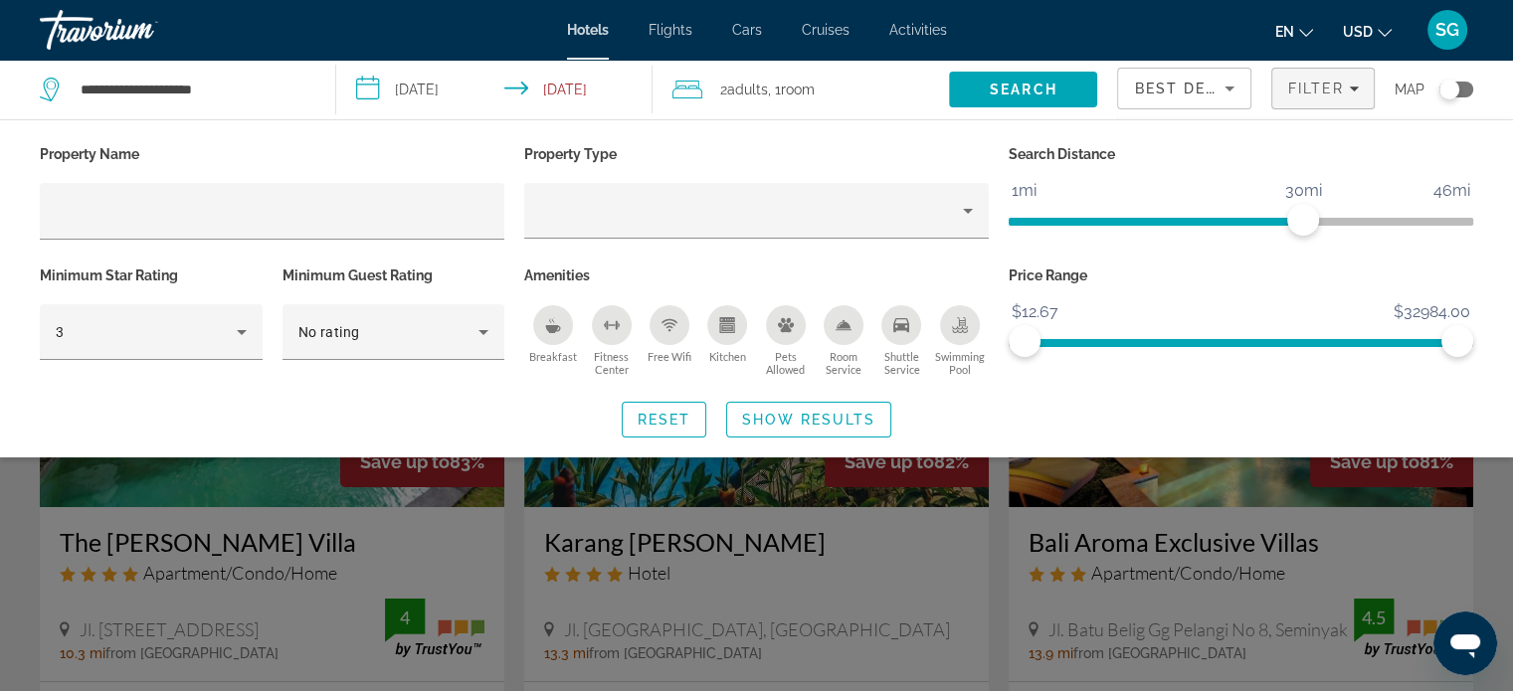
drag, startPoint x: 1444, startPoint y: 84, endPoint x: 1457, endPoint y: 95, distance: 17.6
click at [1457, 95] on div "Toggle map" at bounding box center [1456, 90] width 34 height 16
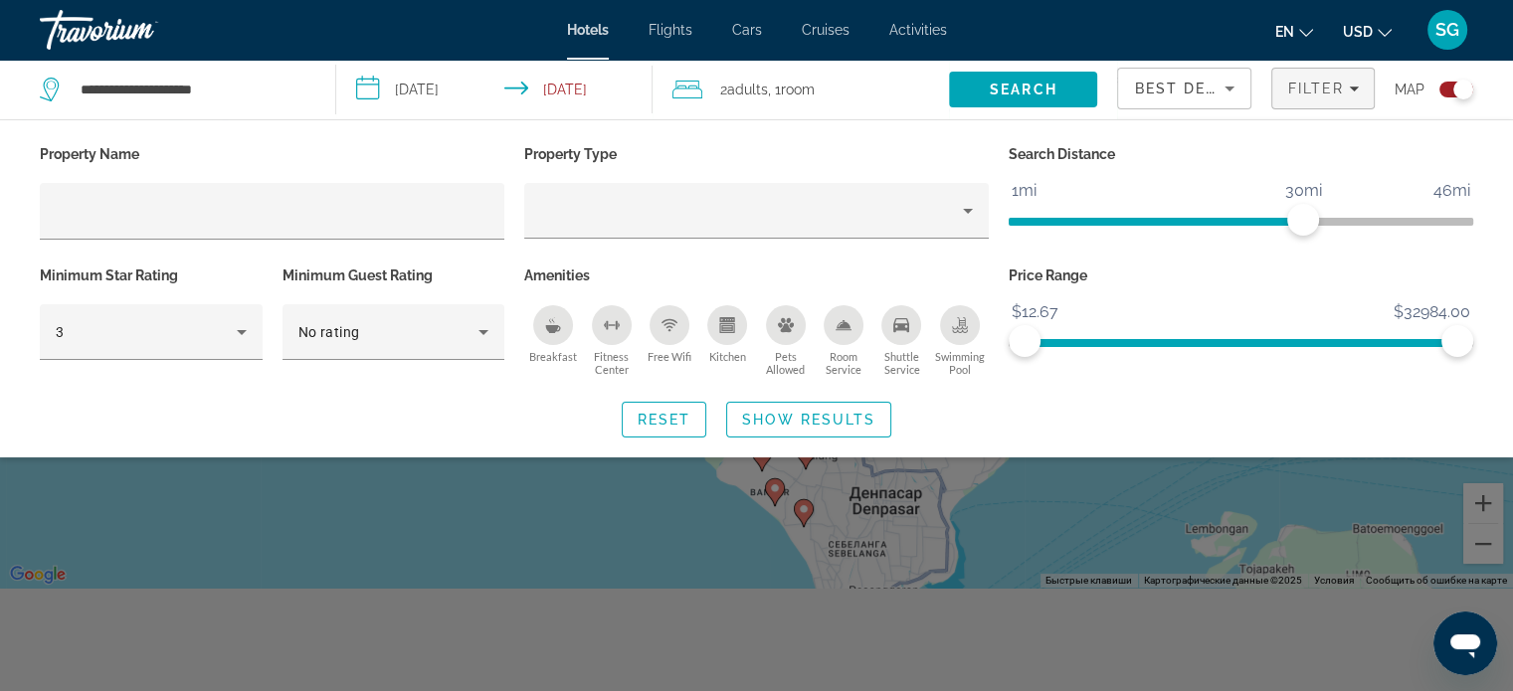
scroll to position [239, 0]
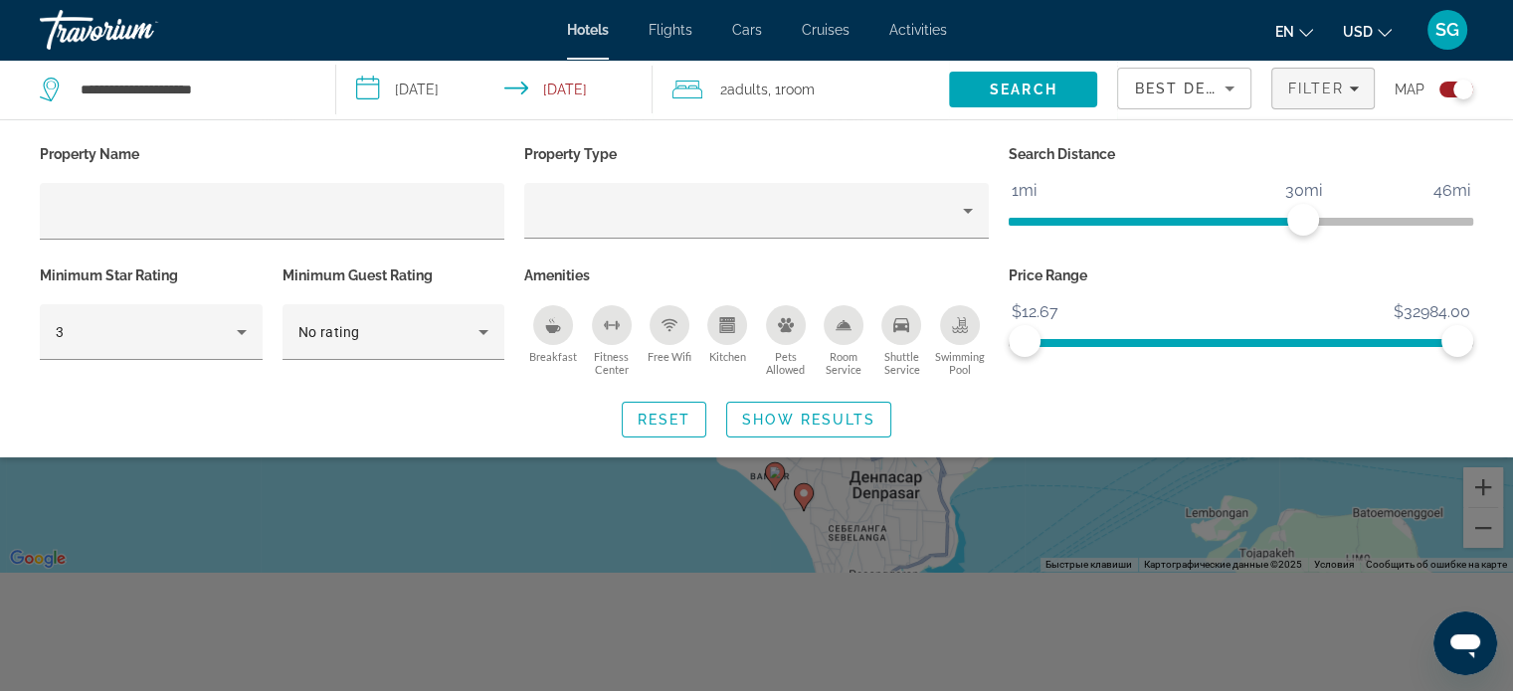
click at [969, 530] on div "Search widget" at bounding box center [756, 494] width 1513 height 393
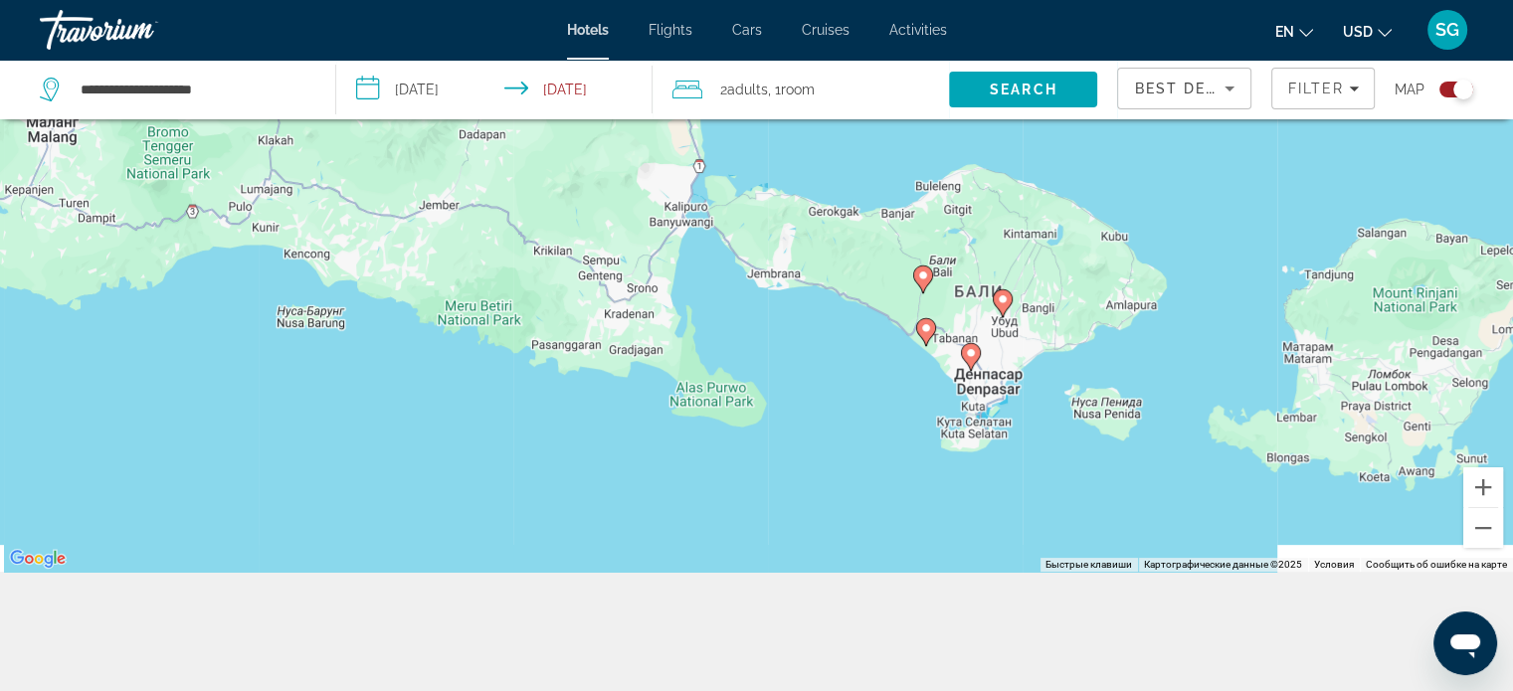
drag, startPoint x: 1095, startPoint y: 555, endPoint x: 1074, endPoint y: 426, distance: 131.0
click at [1074, 426] on div "Чтобы активировать перетаскивание с помощью клавиатуры, нажмите Alt + Ввод. Пос…" at bounding box center [756, 226] width 1513 height 691
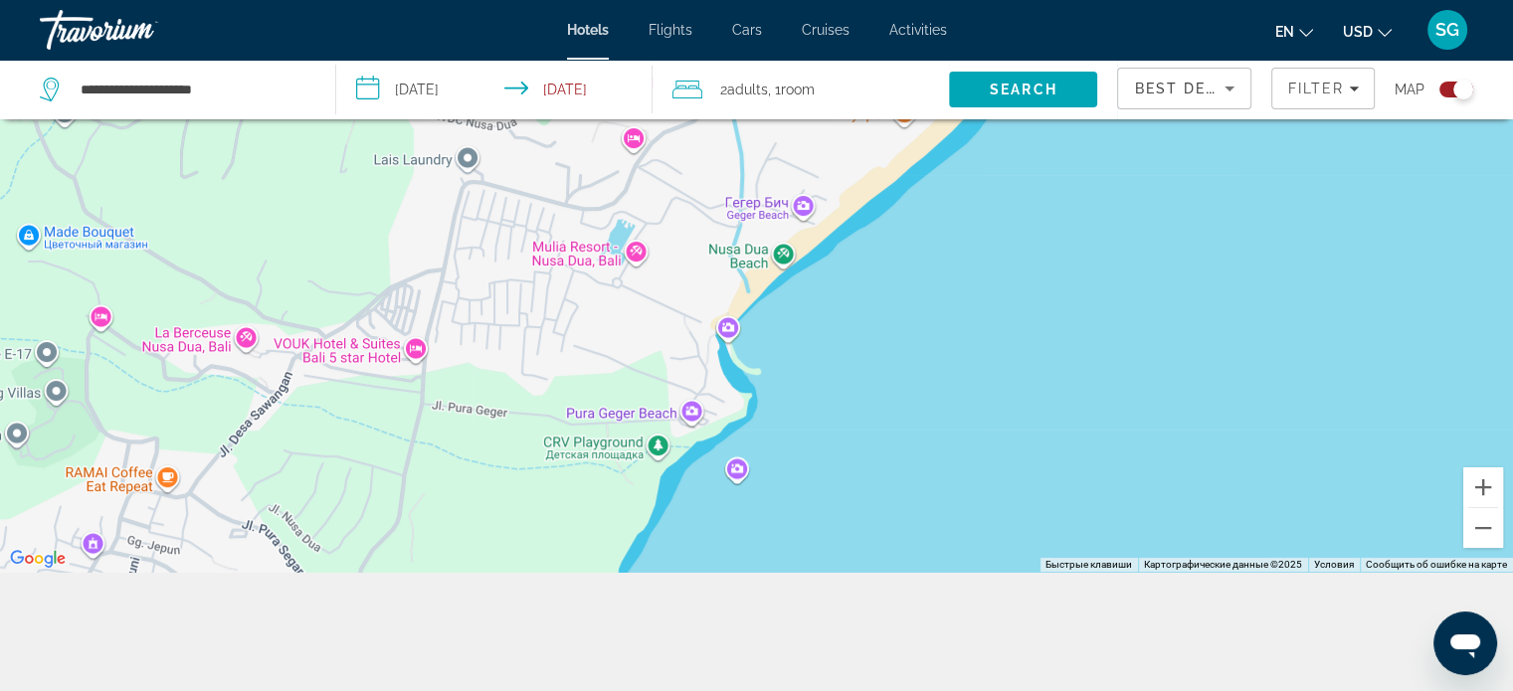
drag, startPoint x: 1174, startPoint y: 349, endPoint x: 768, endPoint y: 738, distance: 562.1
click at [768, 453] on html "**********" at bounding box center [756, 106] width 1513 height 691
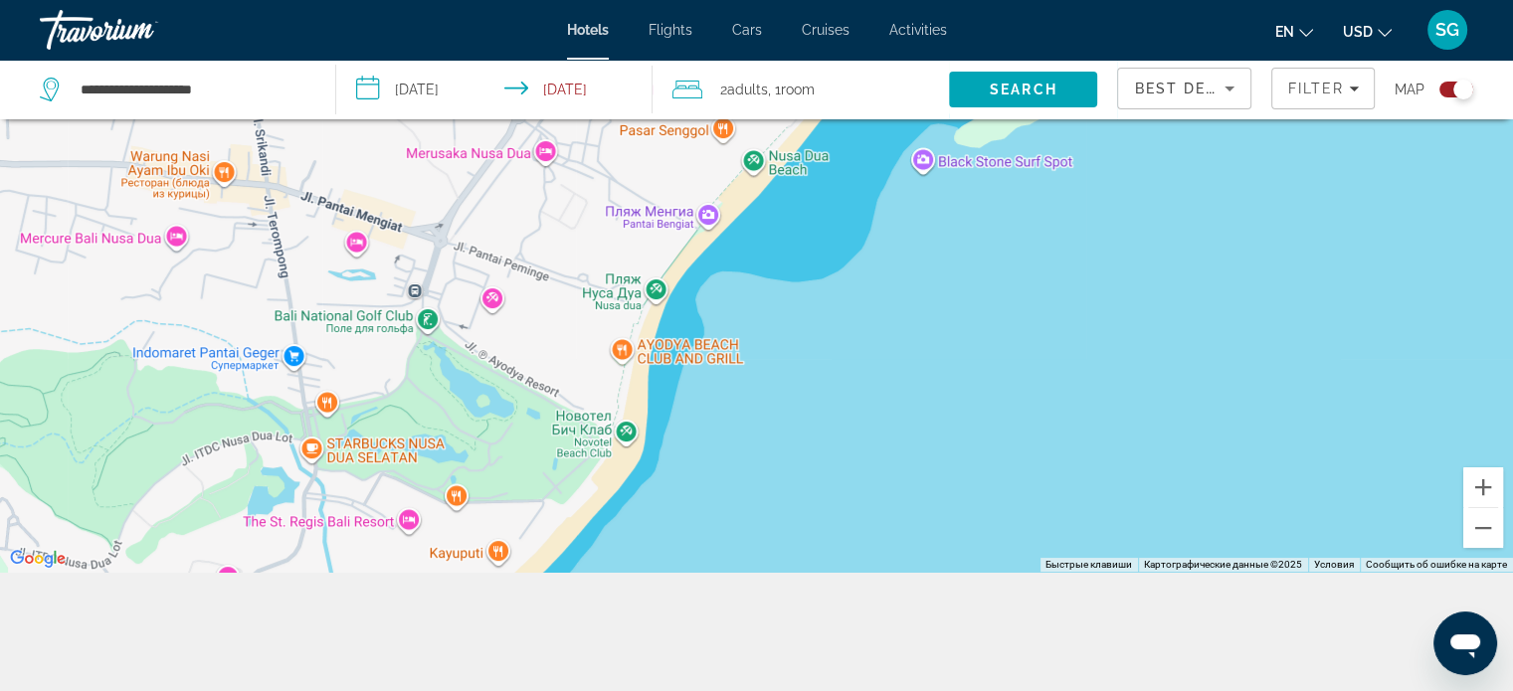
drag, startPoint x: 1104, startPoint y: 225, endPoint x: 688, endPoint y: 672, distance: 610.9
click at [688, 672] on div "**********" at bounding box center [756, 286] width 1513 height 811
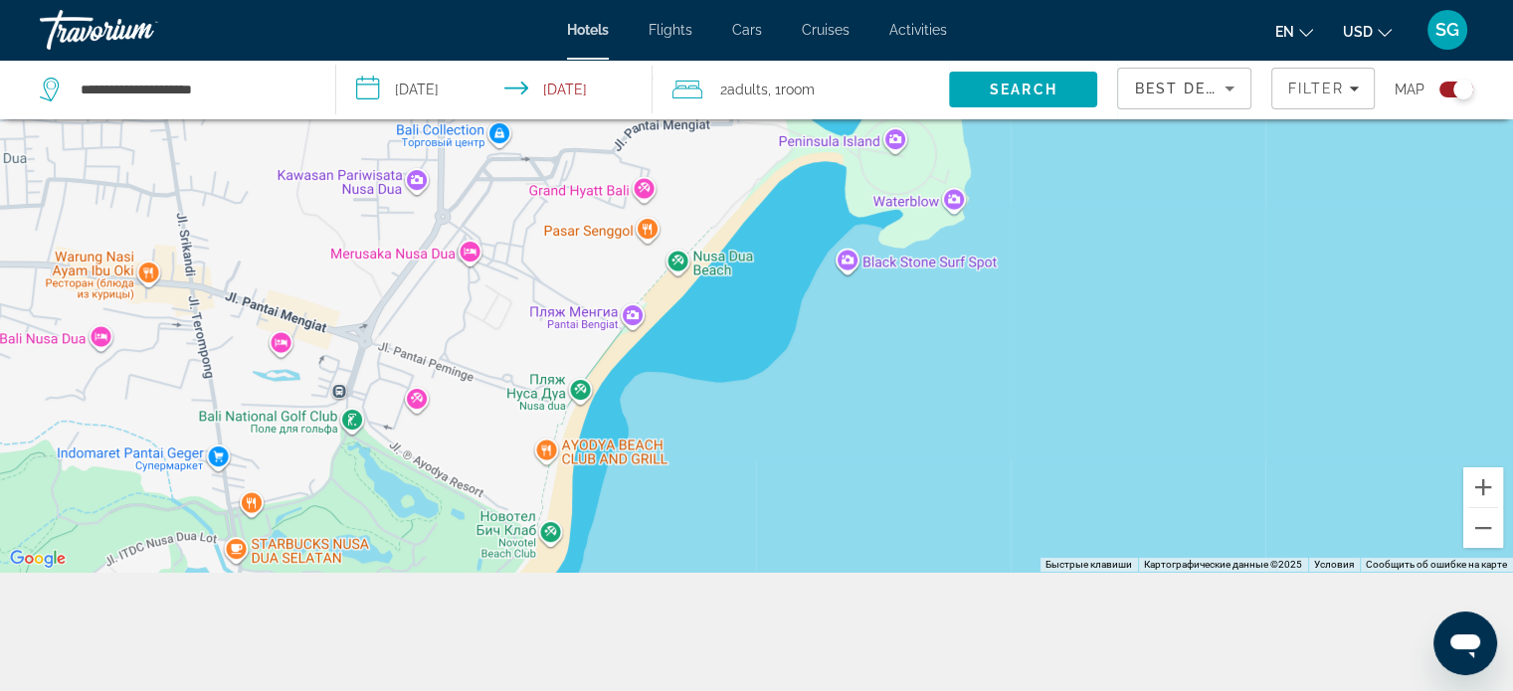
drag, startPoint x: 803, startPoint y: 399, endPoint x: 724, endPoint y: 503, distance: 130.7
click at [724, 503] on div "Main content" at bounding box center [756, 226] width 1513 height 691
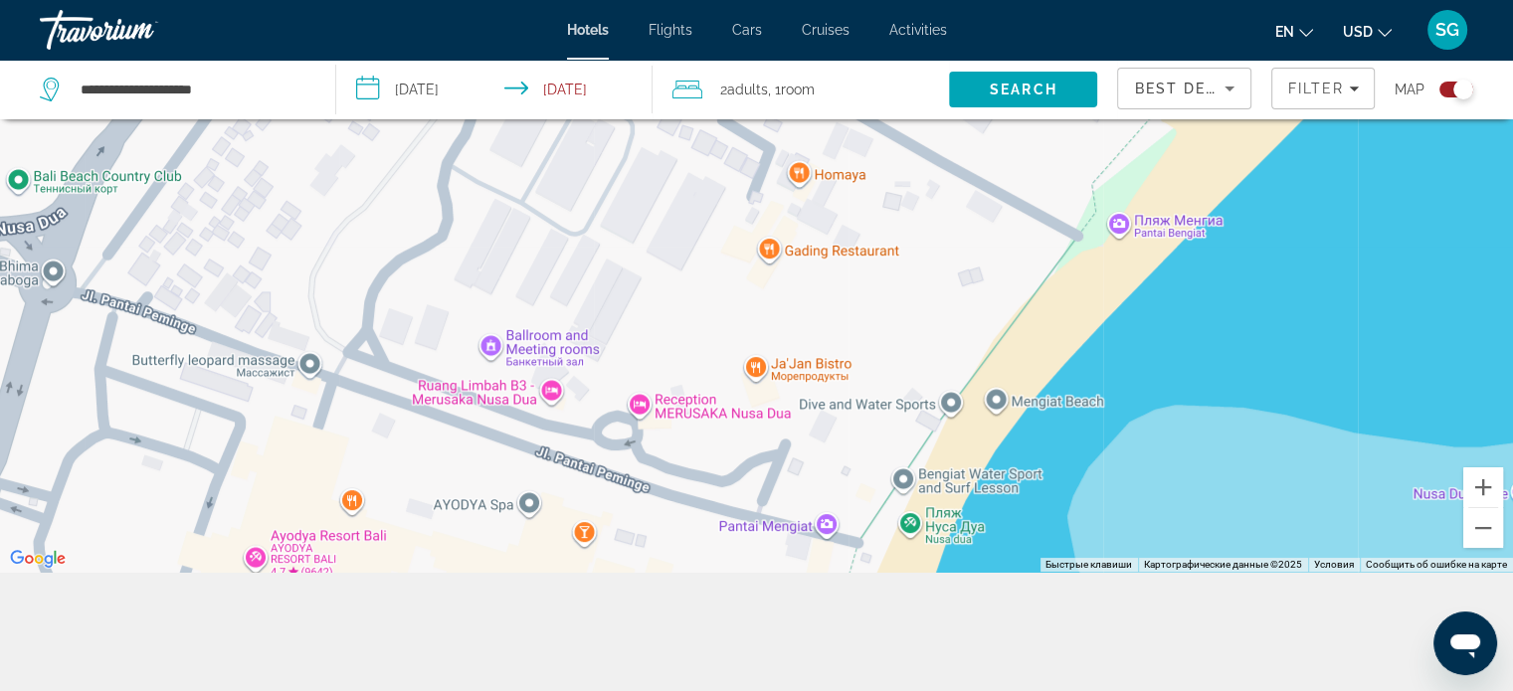
drag, startPoint x: 558, startPoint y: 286, endPoint x: 1173, endPoint y: 362, distance: 619.3
click at [1173, 362] on div "Main content" at bounding box center [756, 226] width 1513 height 691
click at [730, 254] on div "Main content" at bounding box center [756, 226] width 1513 height 691
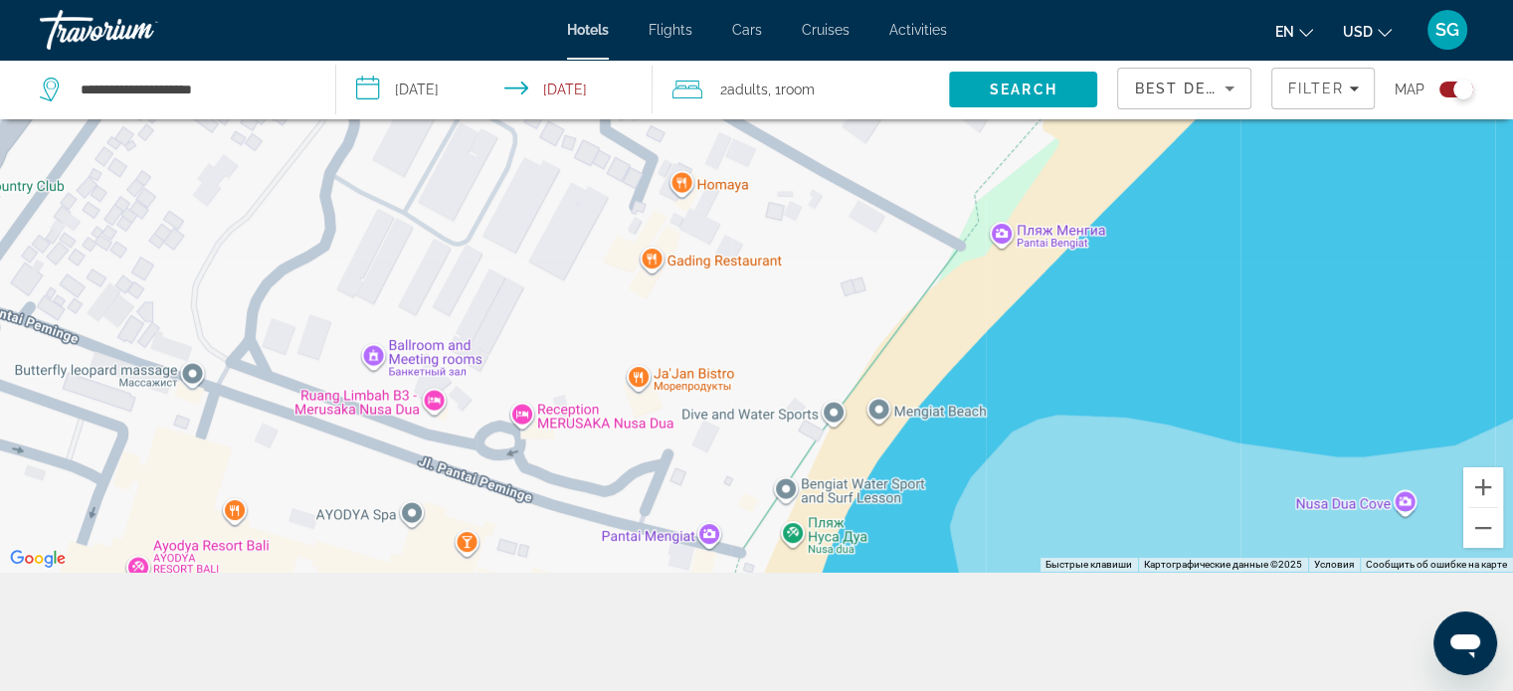
drag, startPoint x: 715, startPoint y: 282, endPoint x: 597, endPoint y: 295, distance: 119.1
click at [597, 295] on div "Main content" at bounding box center [756, 226] width 1513 height 691
click at [589, 413] on div "Main content" at bounding box center [756, 226] width 1513 height 691
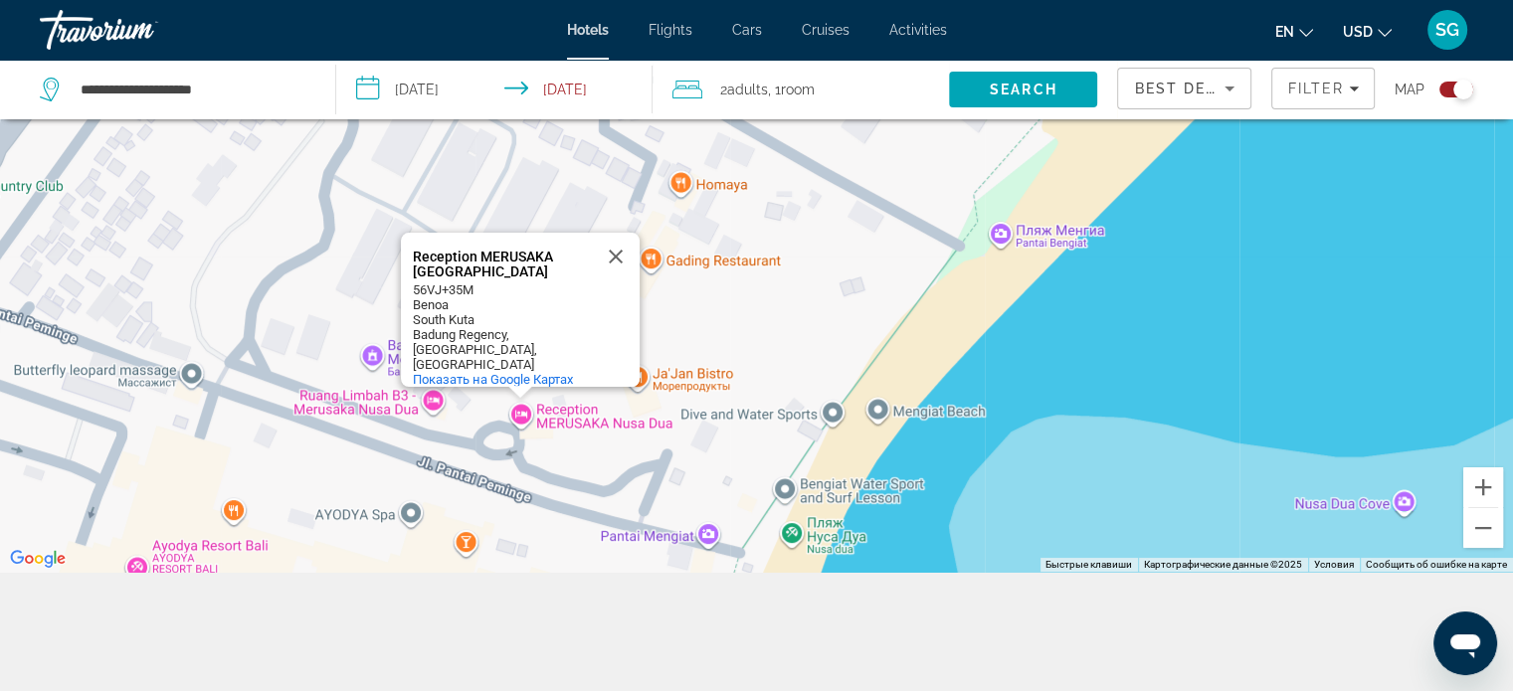
click at [576, 417] on div "Reception MERUSAKA Nusa Dua Reception MERUSAKA [GEOGRAPHIC_DATA] 56VJ+35M Benoa…" at bounding box center [756, 226] width 1513 height 691
click at [588, 411] on div "Reception MERUSAKA Nusa Dua Reception MERUSAKA [GEOGRAPHIC_DATA] 56VJ+35M Benoa…" at bounding box center [756, 226] width 1513 height 691
click at [768, 82] on span "Adults" at bounding box center [747, 90] width 41 height 16
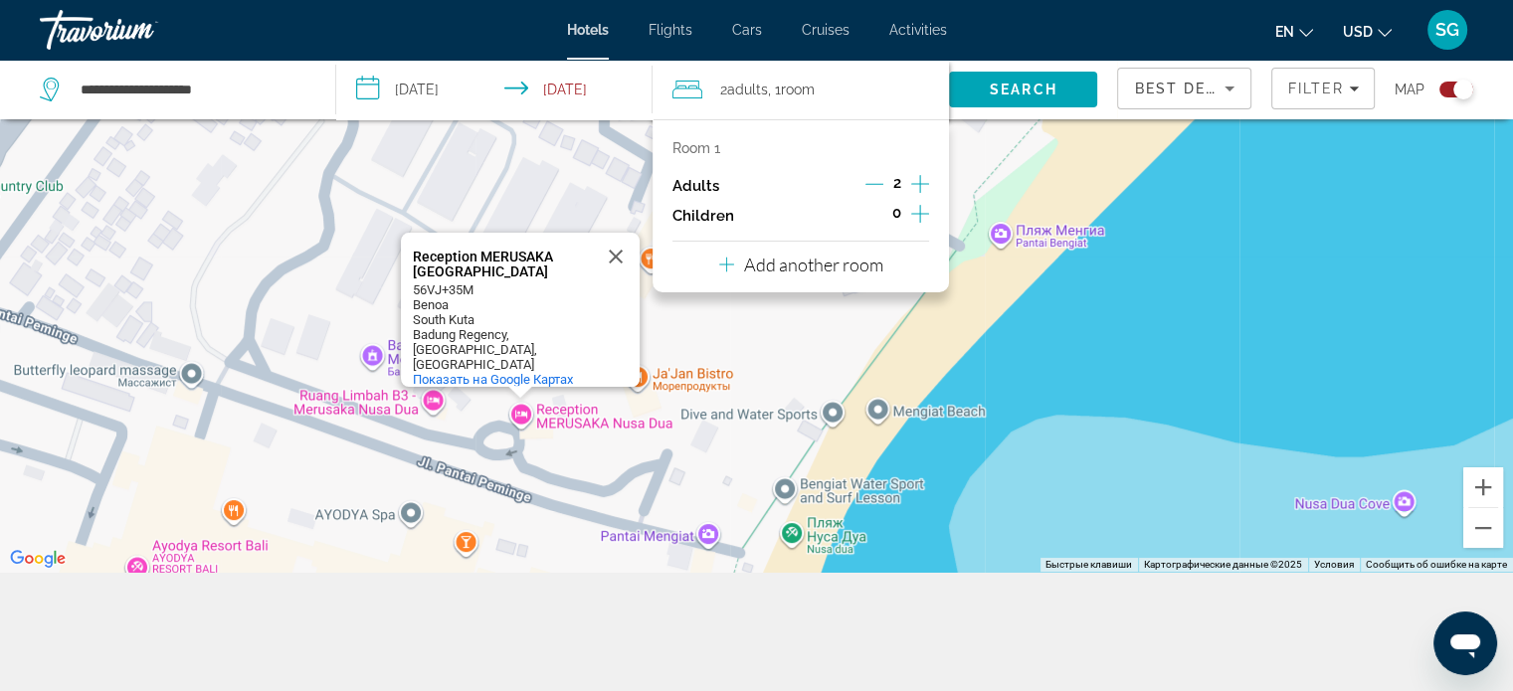
click at [825, 258] on p "Add another room" at bounding box center [813, 265] width 139 height 22
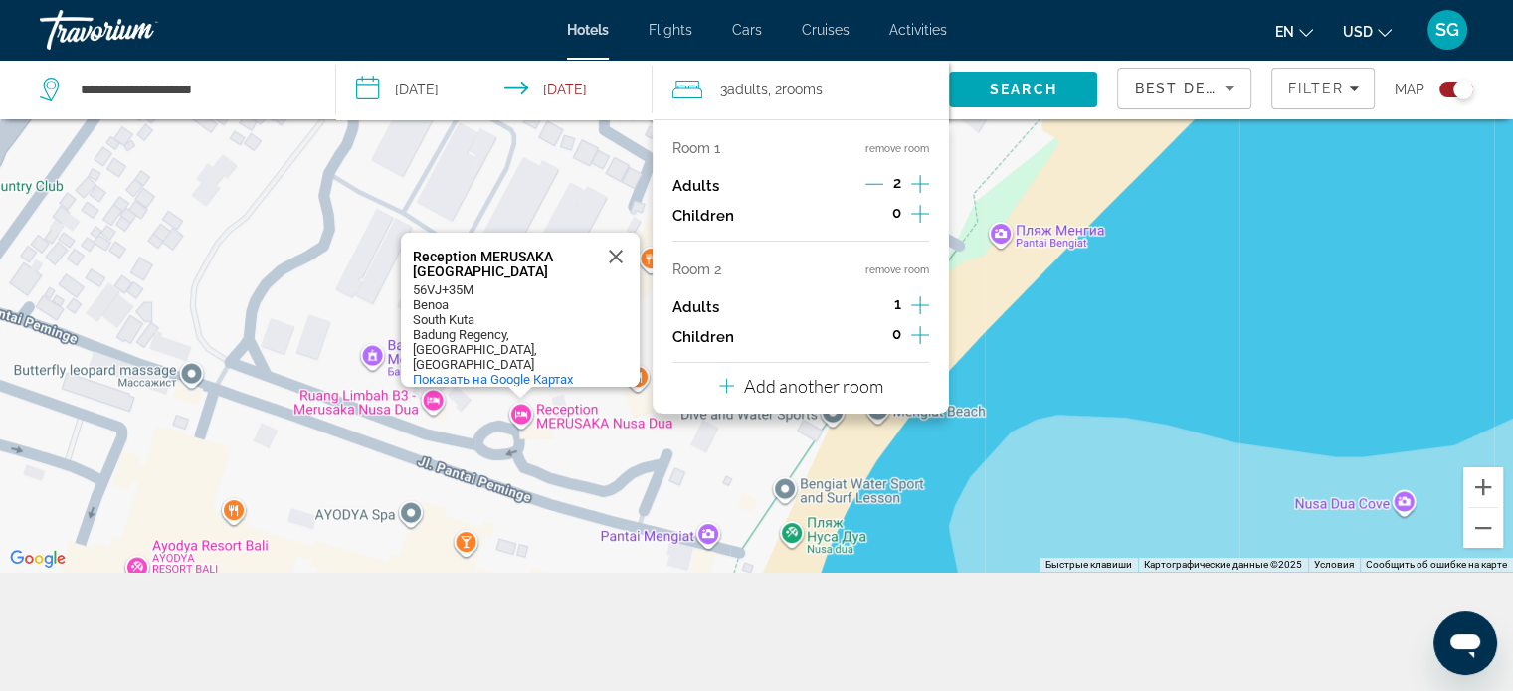
click at [919, 301] on icon "Increment adults" at bounding box center [920, 305] width 18 height 18
click at [871, 389] on p "Add another room" at bounding box center [813, 386] width 139 height 22
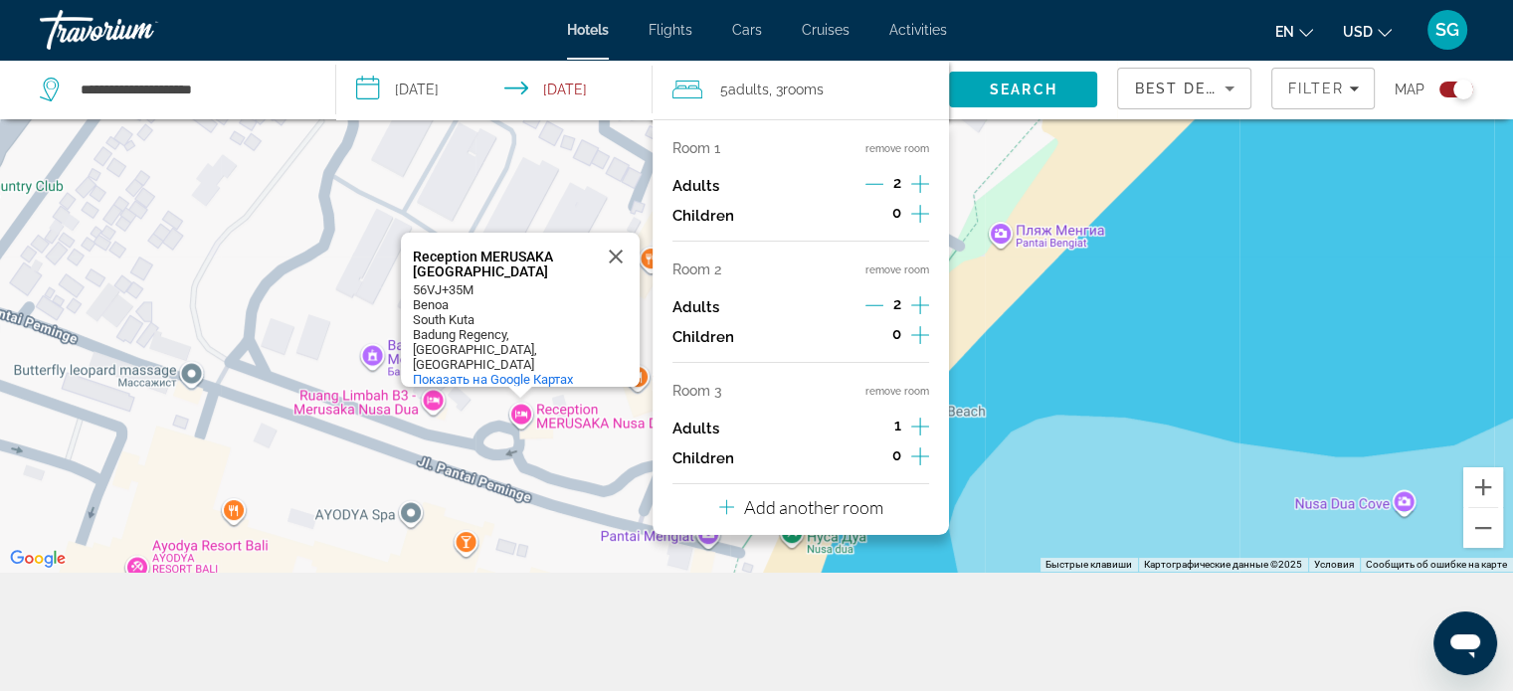
click at [920, 427] on icon "Increment adults" at bounding box center [920, 427] width 18 height 24
click at [1065, 389] on div "Reception MERUSAKA Nusa Dua Reception MERUSAKA [GEOGRAPHIC_DATA] 56VJ+35M Benoa…" at bounding box center [756, 226] width 1513 height 691
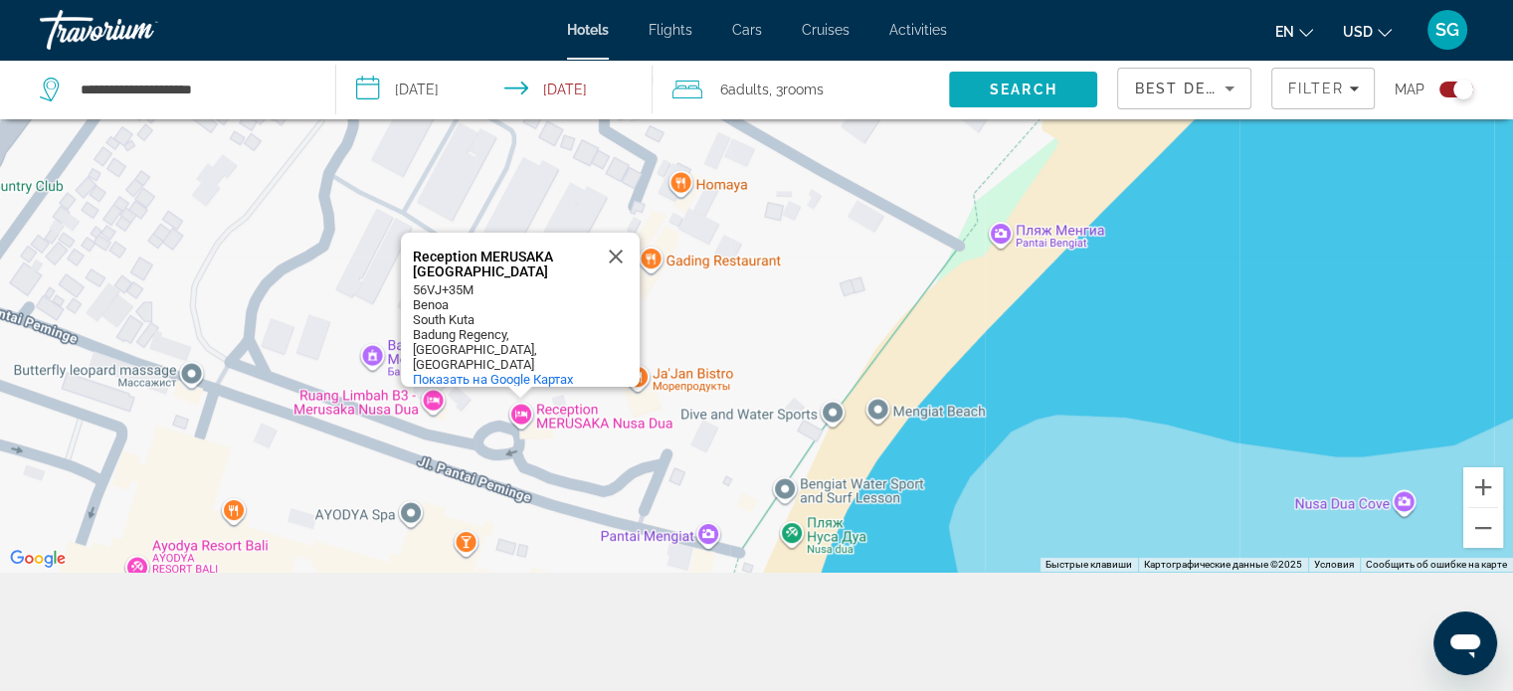
click at [977, 75] on span "Search" at bounding box center [1023, 90] width 148 height 48
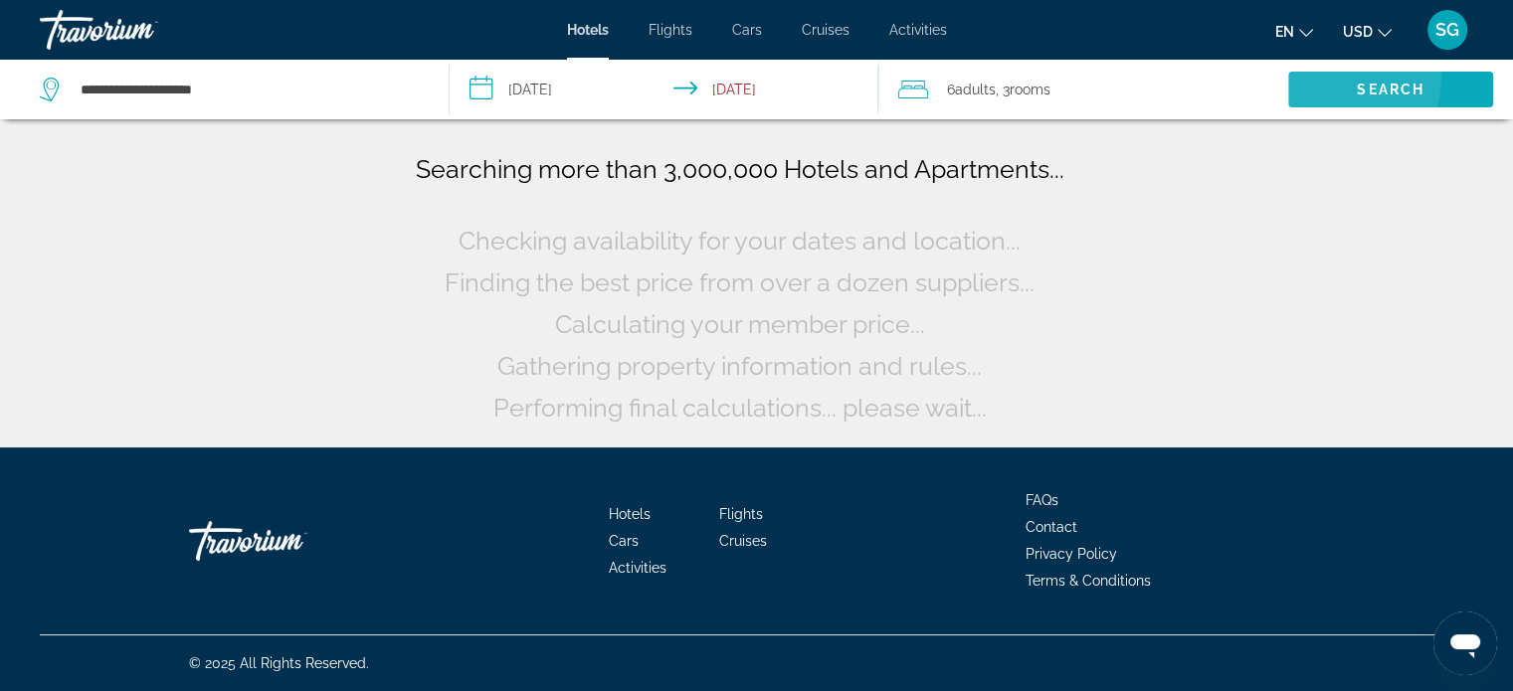
scroll to position [0, 0]
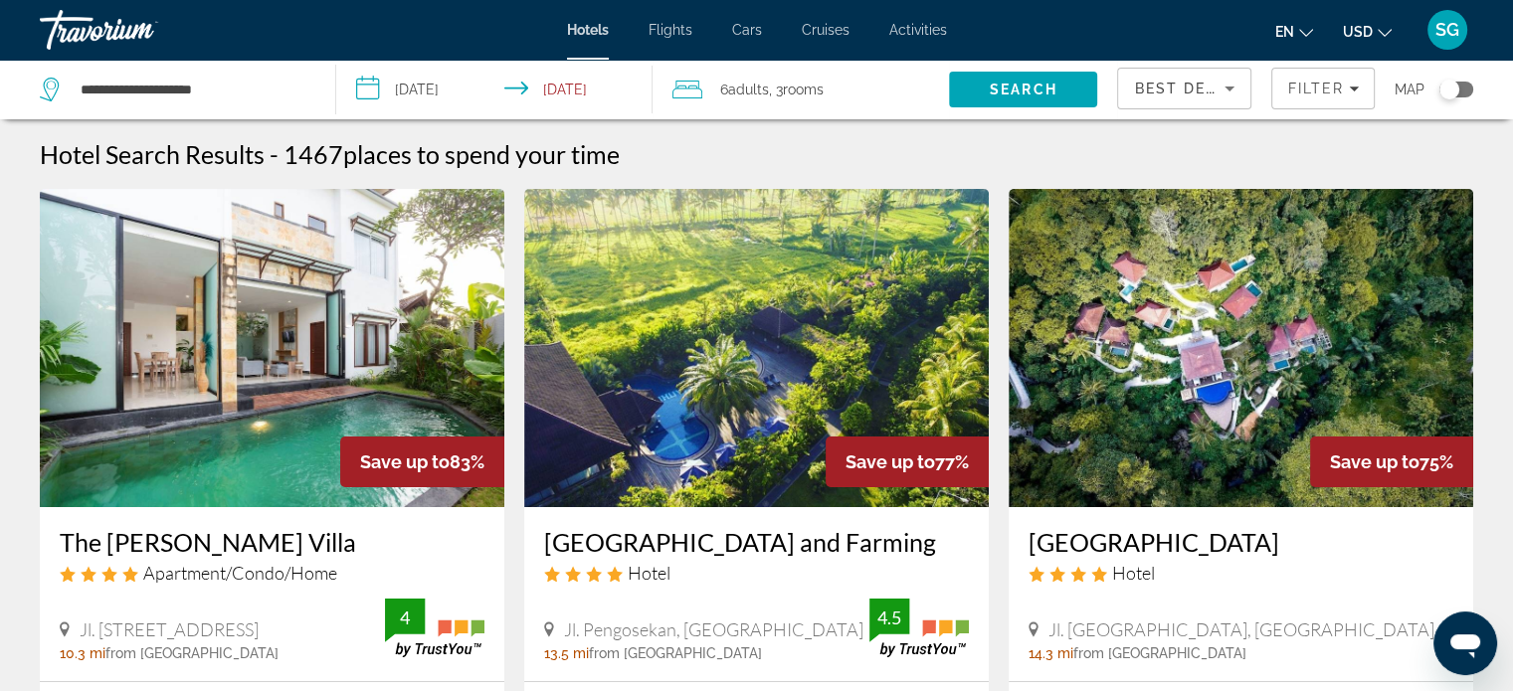
click at [1019, 356] on img "Main content" at bounding box center [1241, 348] width 465 height 318
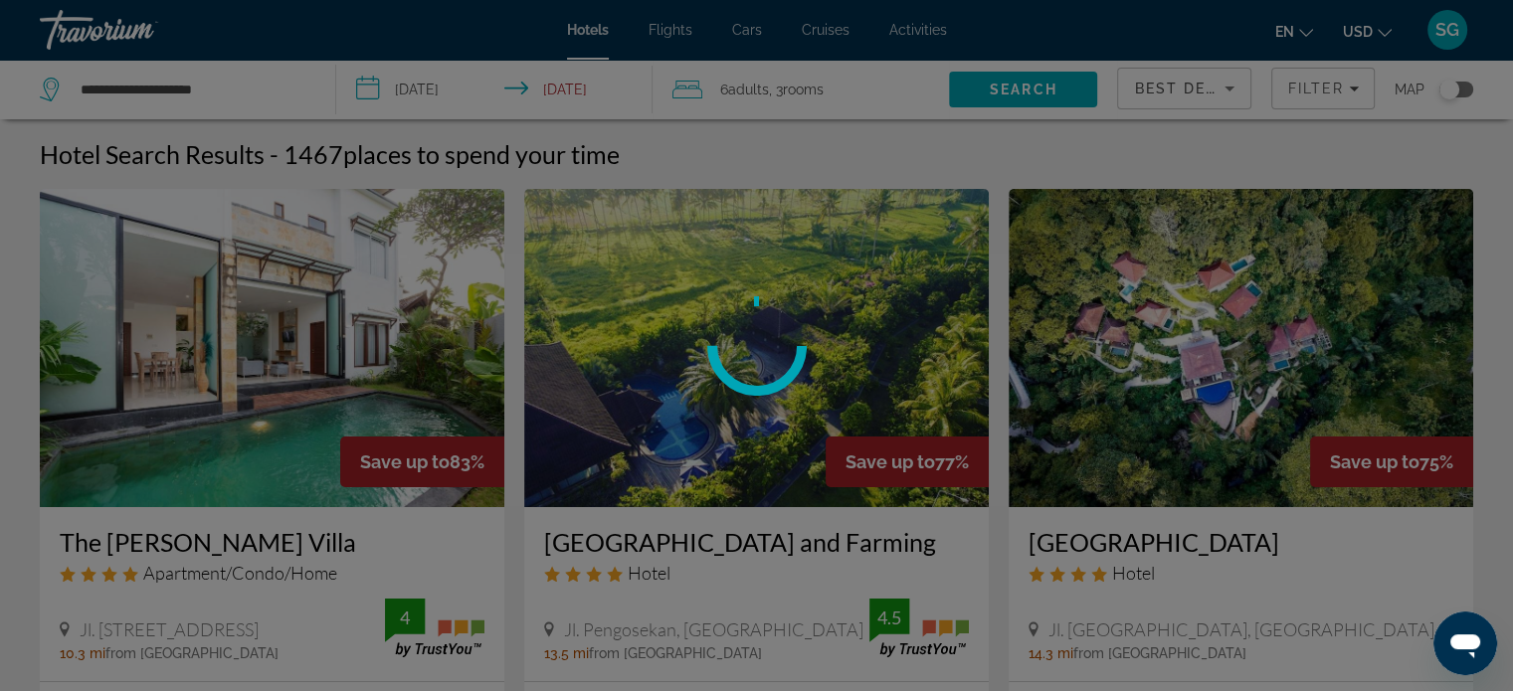
drag, startPoint x: 829, startPoint y: 402, endPoint x: 855, endPoint y: 142, distance: 261.0
click at [855, 142] on div at bounding box center [756, 345] width 1513 height 691
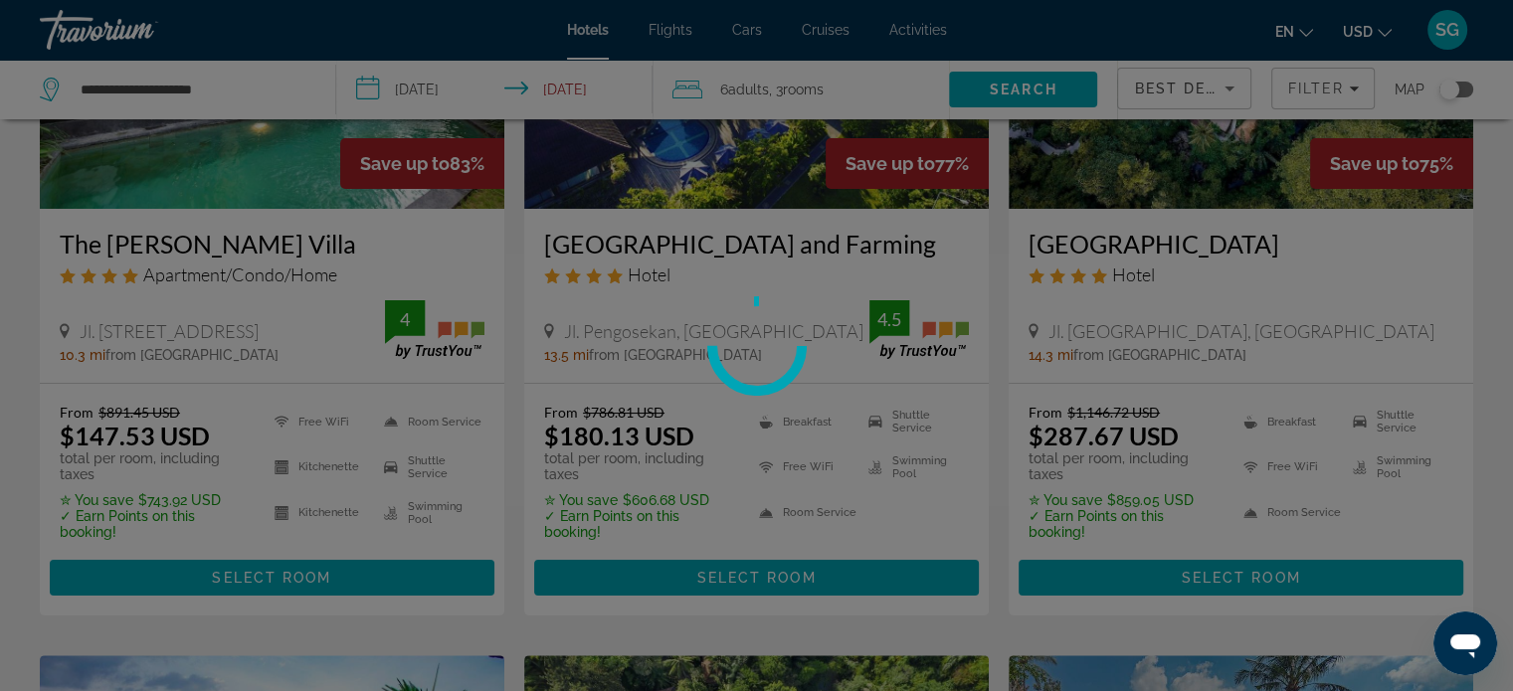
scroll to position [421, 0]
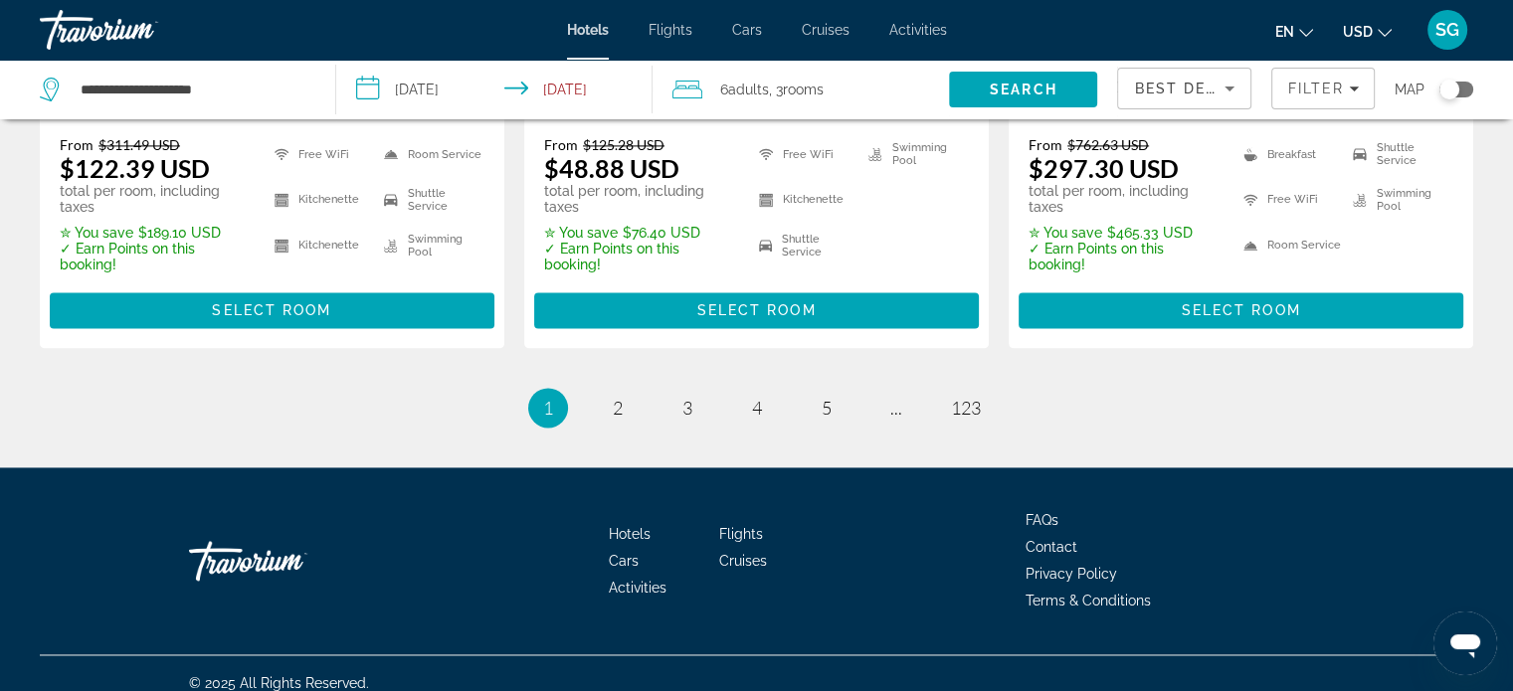
scroll to position [2883, 0]
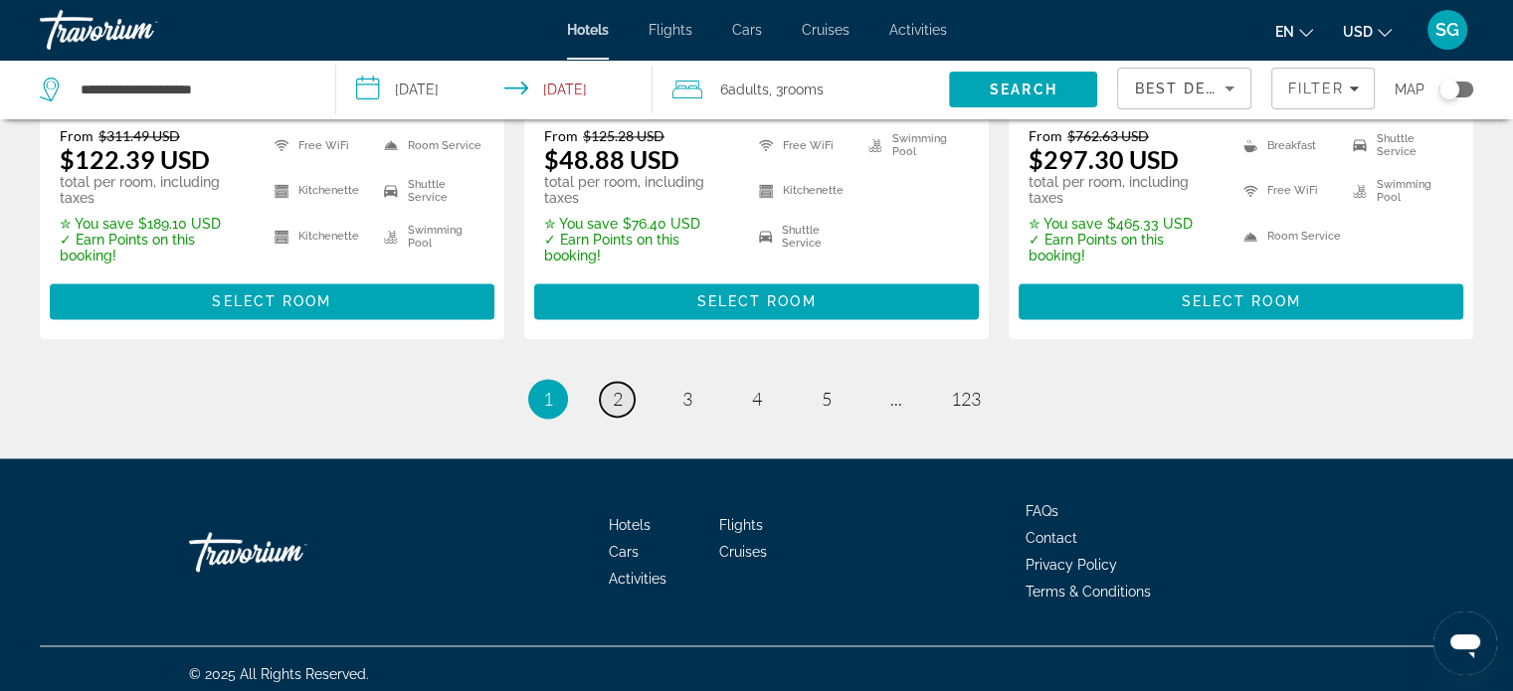
click at [615, 395] on span "2" at bounding box center [618, 399] width 10 height 22
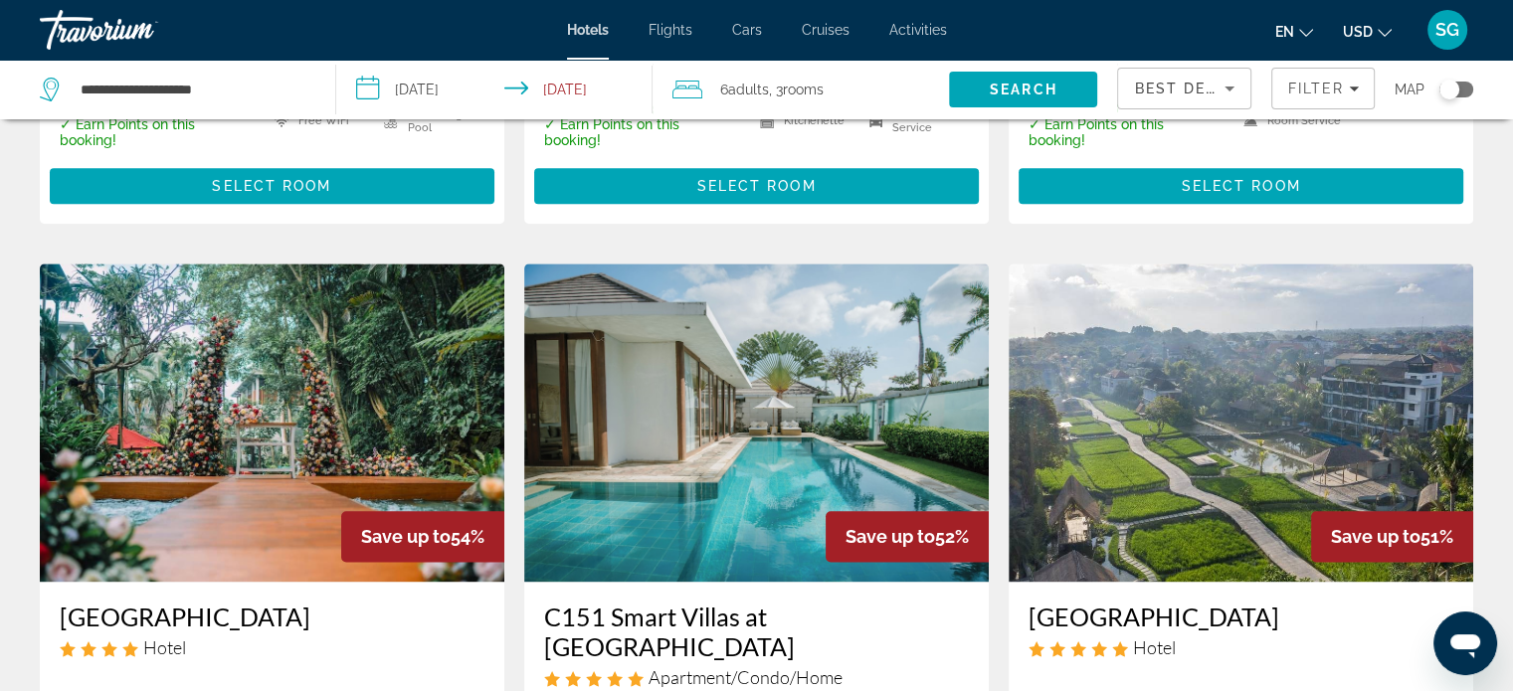
scroll to position [2291, 0]
